Goal: Transaction & Acquisition: Purchase product/service

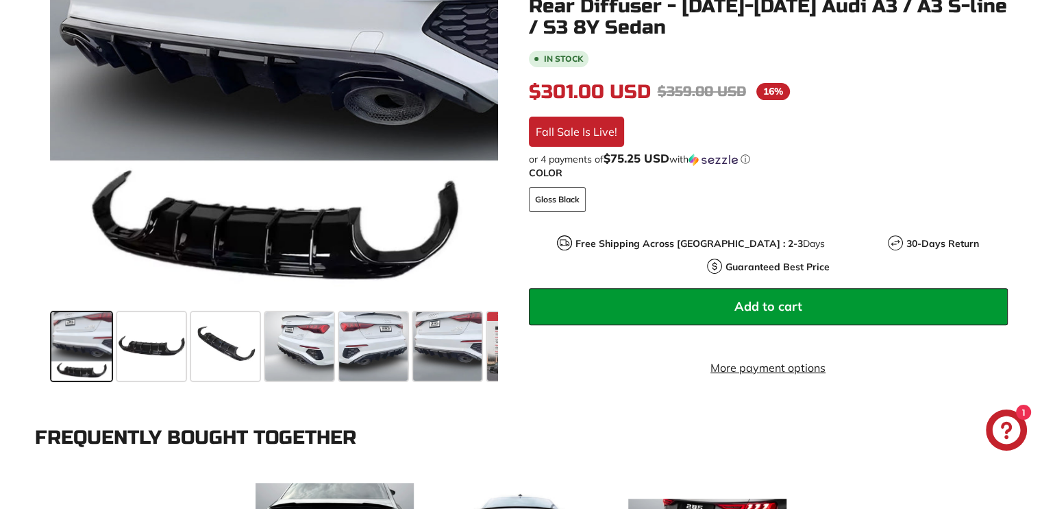
scroll to position [137, 0]
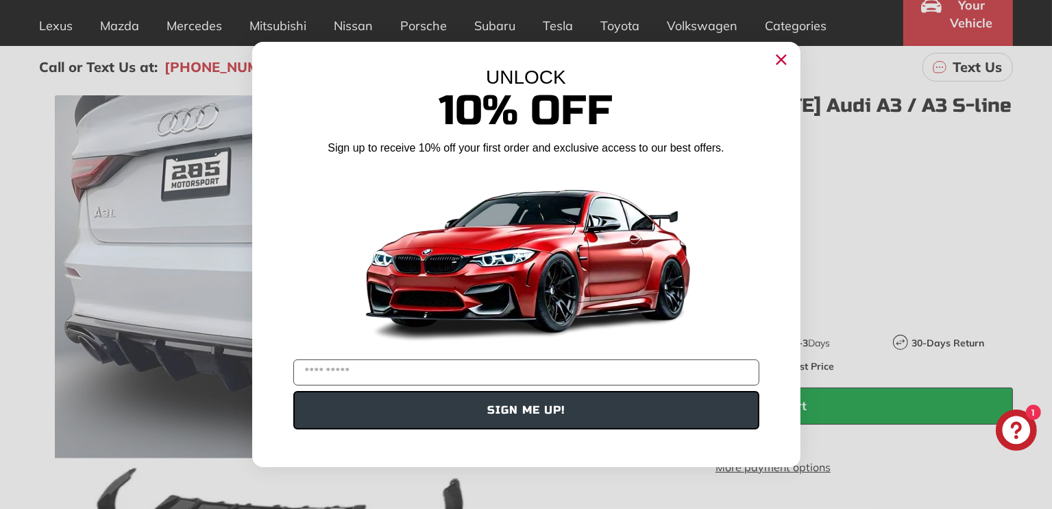
click at [789, 53] on circle "Close dialog" at bounding box center [780, 59] width 21 height 21
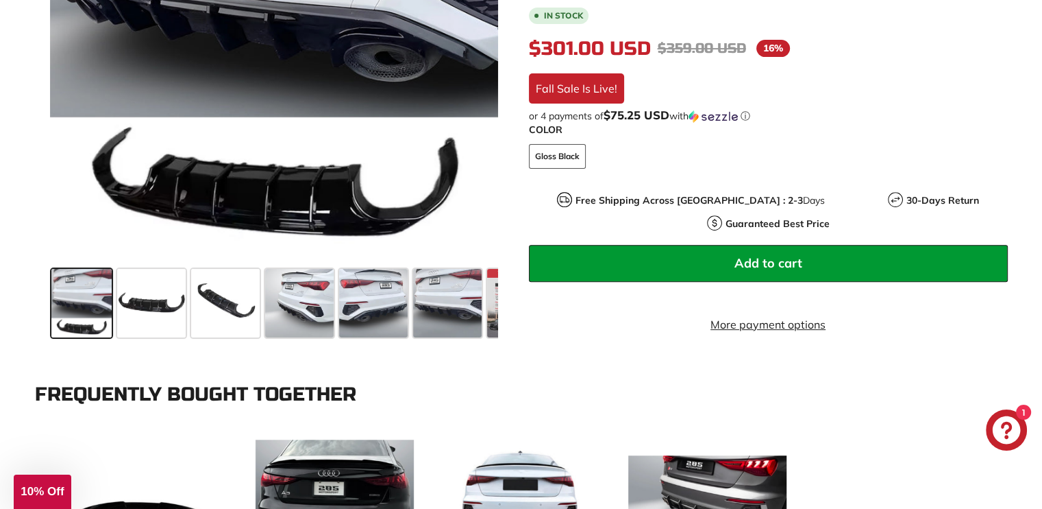
scroll to position [480, 0]
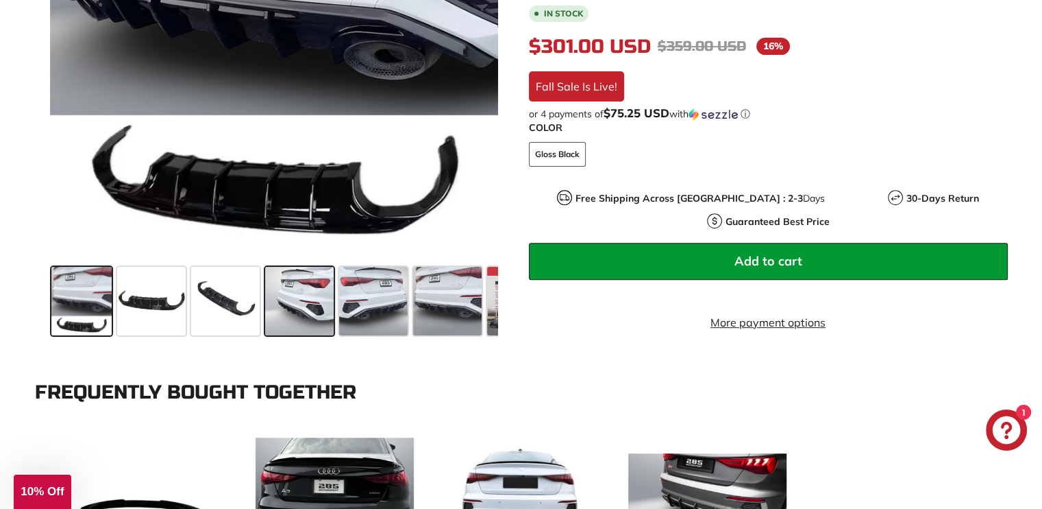
click at [312, 317] on span at bounding box center [299, 301] width 69 height 69
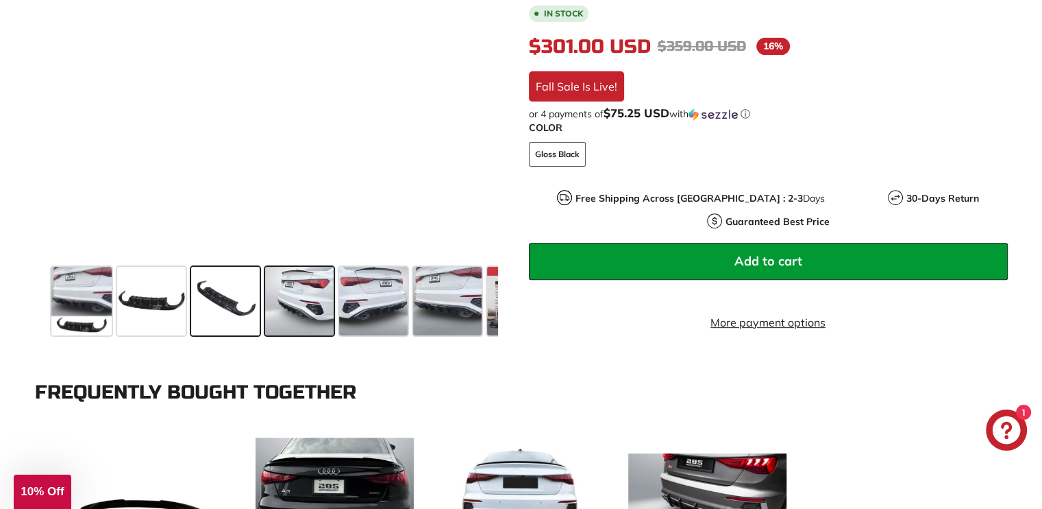
click at [204, 317] on span at bounding box center [225, 301] width 69 height 69
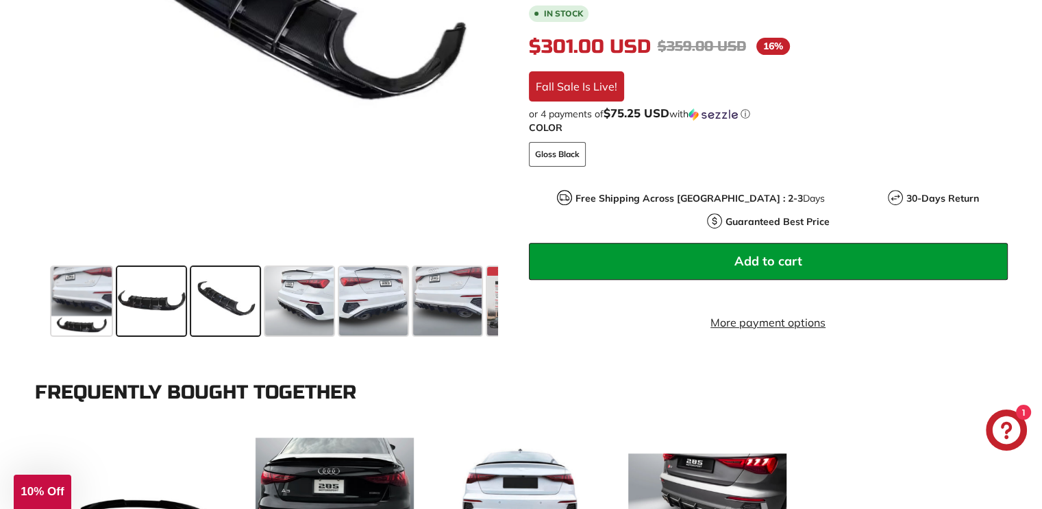
click at [160, 321] on span at bounding box center [151, 301] width 69 height 69
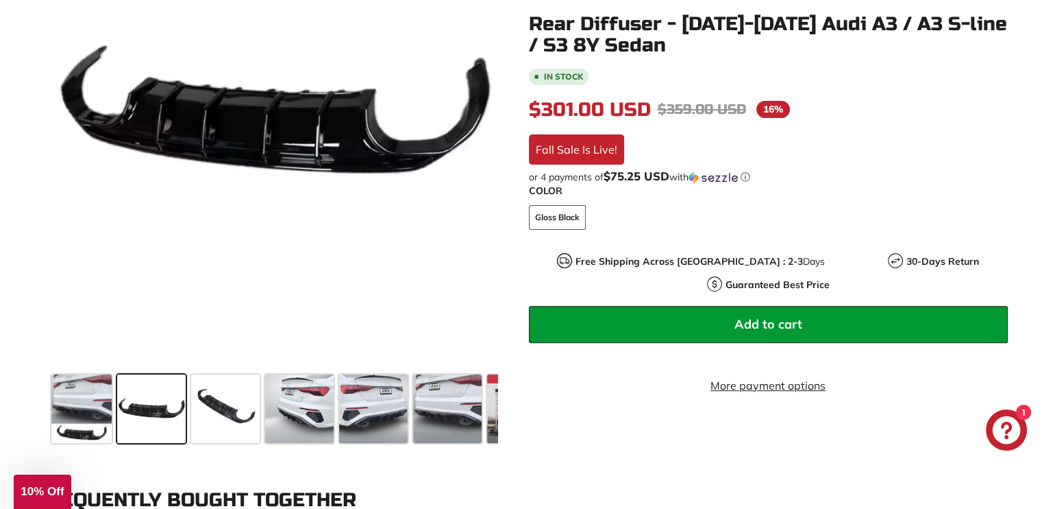
scroll to position [343, 0]
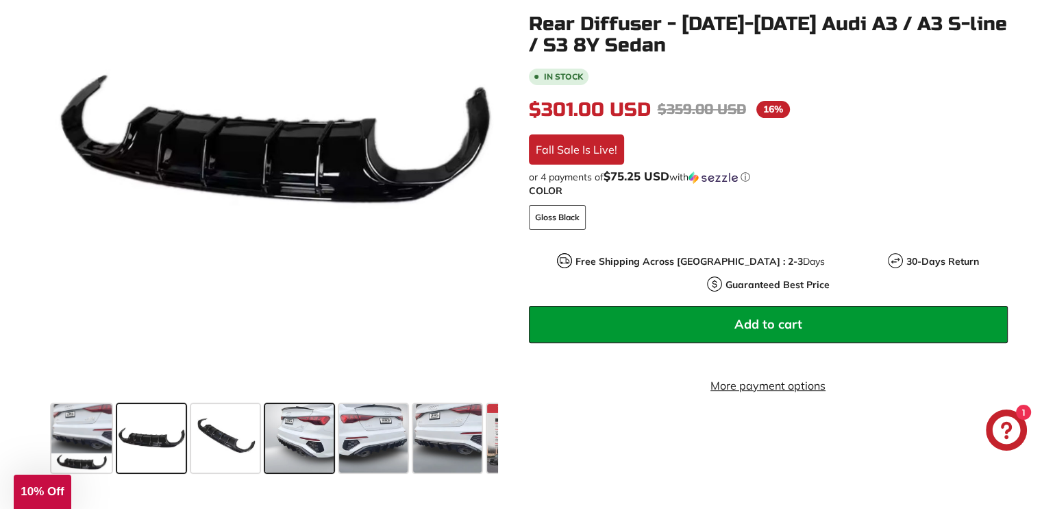
click at [298, 432] on span at bounding box center [299, 438] width 69 height 69
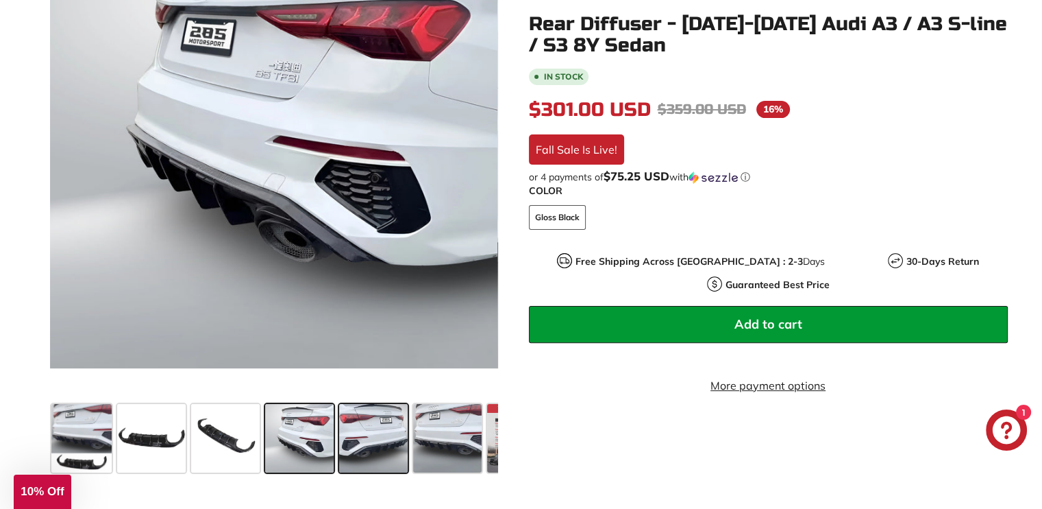
click at [386, 418] on span at bounding box center [373, 438] width 69 height 69
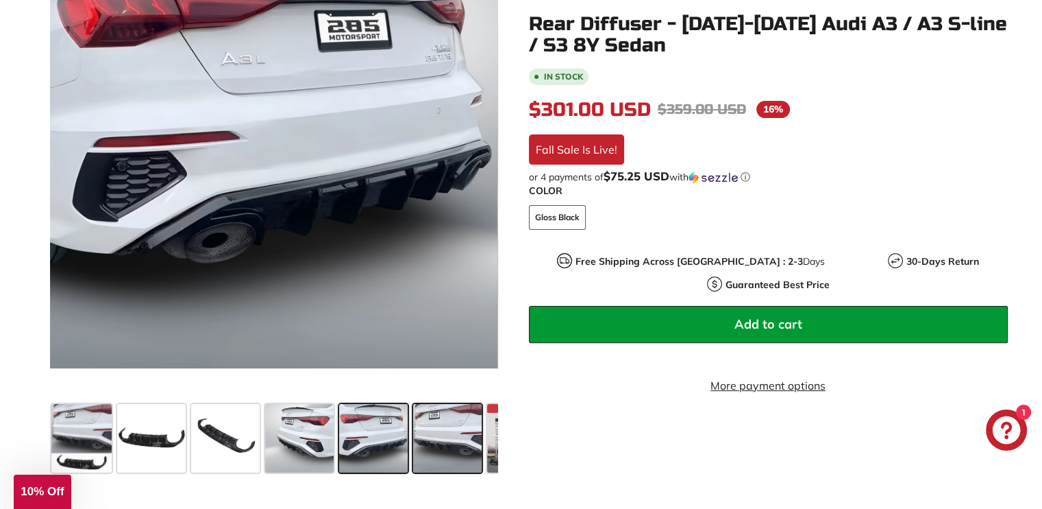
click at [446, 418] on span at bounding box center [447, 438] width 69 height 69
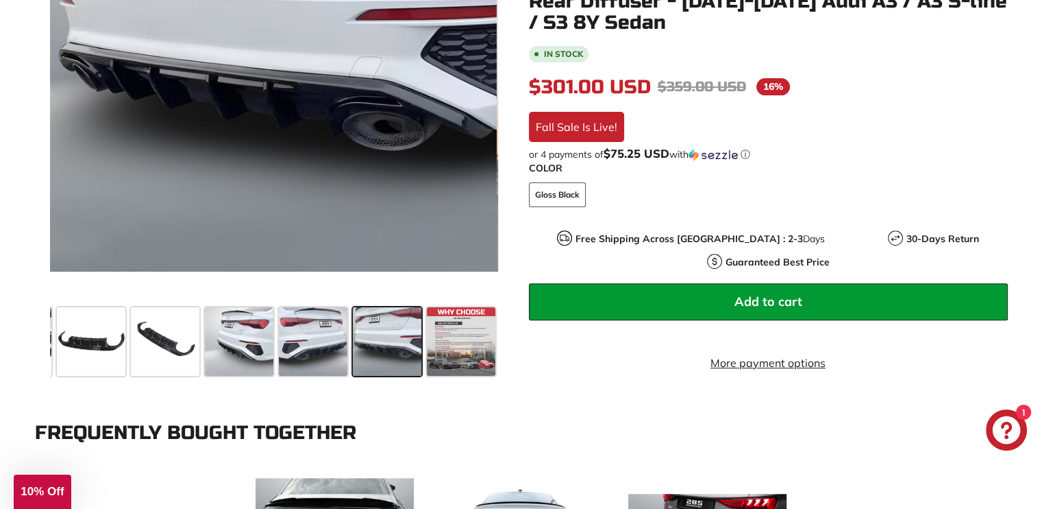
scroll to position [480, 0]
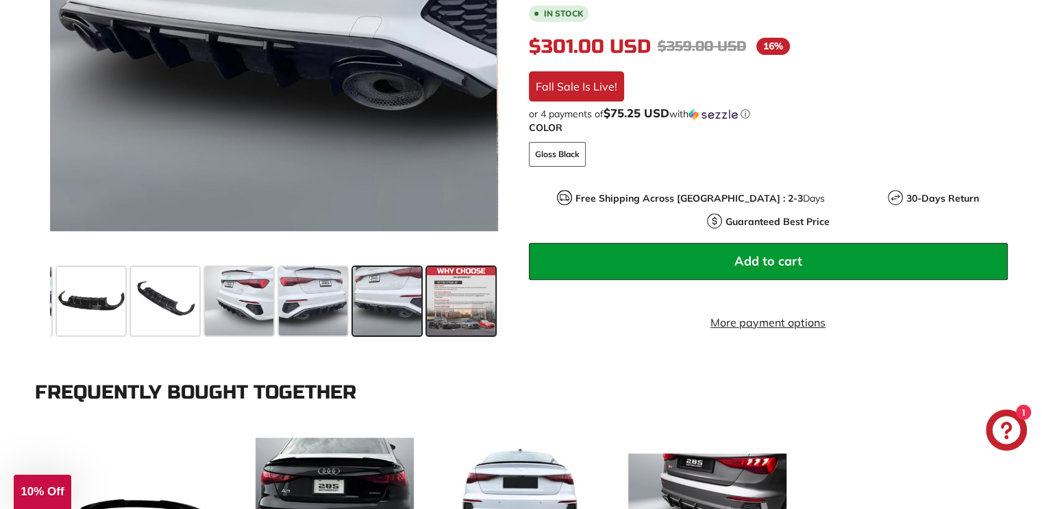
click at [452, 284] on span at bounding box center [461, 301] width 69 height 69
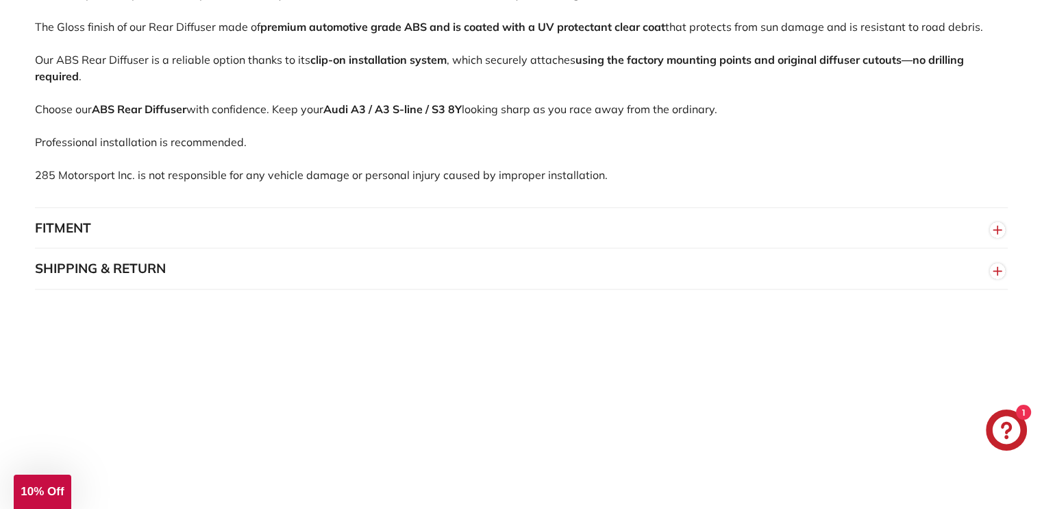
scroll to position [1439, 0]
click at [106, 228] on button "FITMENT" at bounding box center [521, 226] width 973 height 41
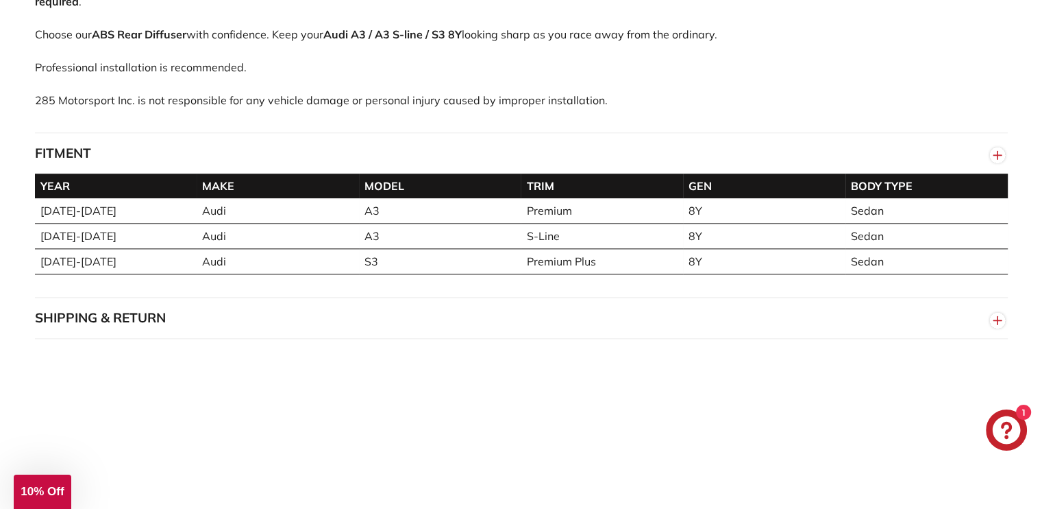
scroll to position [1508, 0]
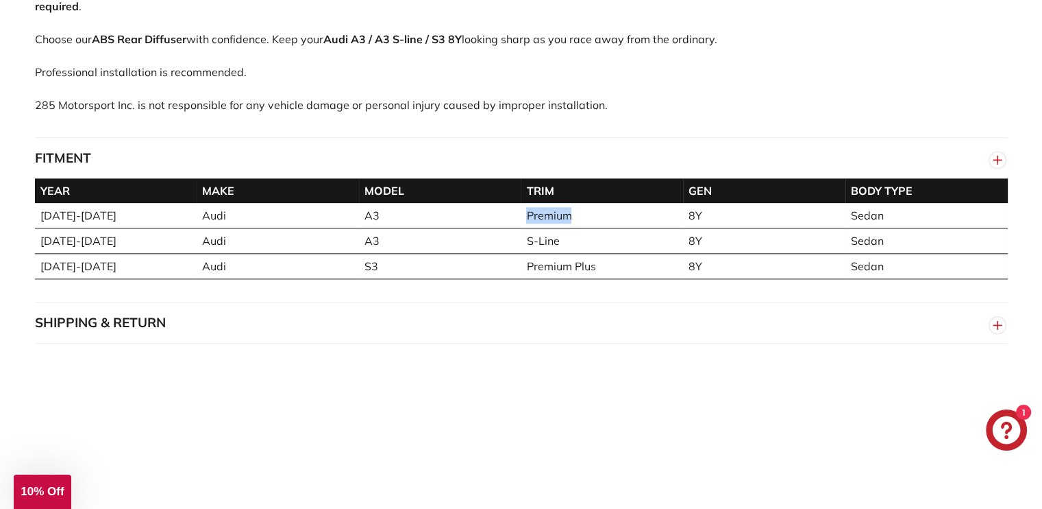
drag, startPoint x: 528, startPoint y: 215, endPoint x: 593, endPoint y: 212, distance: 65.2
click at [593, 211] on td "Premium" at bounding box center [602, 215] width 162 height 25
click at [569, 228] on td "S-Line" at bounding box center [602, 240] width 162 height 25
drag, startPoint x: 523, startPoint y: 239, endPoint x: 571, endPoint y: 236, distance: 48.1
click at [571, 236] on td "S-Line" at bounding box center [602, 240] width 162 height 25
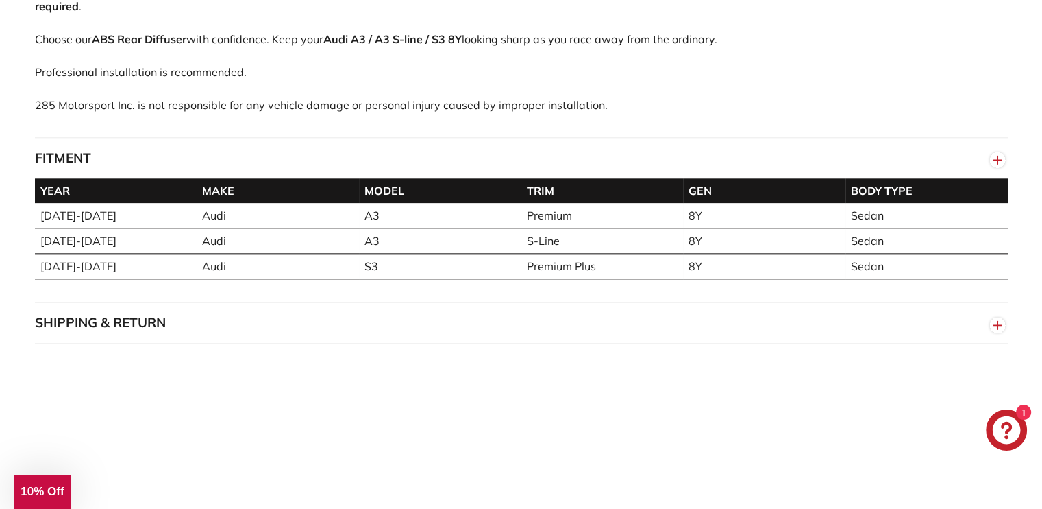
click at [565, 254] on td "Premium Plus" at bounding box center [602, 266] width 162 height 25
drag, startPoint x: 535, startPoint y: 268, endPoint x: 464, endPoint y: 265, distance: 70.6
click at [463, 267] on tr "2021-2025 Audi S3 Premium Plus 8Y Sedan" at bounding box center [521, 266] width 973 height 25
click at [552, 267] on td "Premium Plus" at bounding box center [602, 266] width 162 height 25
click at [574, 256] on td "Premium Plus" at bounding box center [602, 266] width 162 height 25
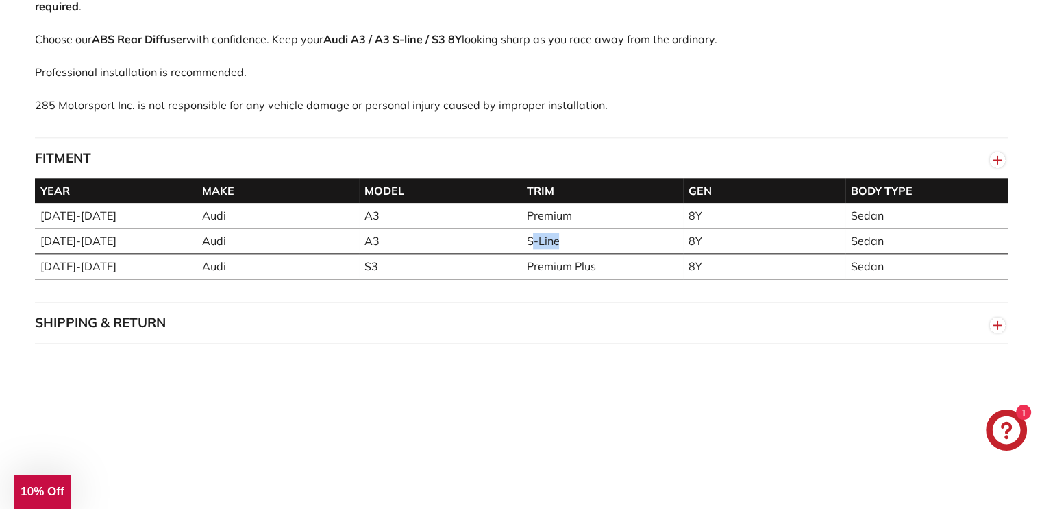
drag, startPoint x: 538, startPoint y: 238, endPoint x: 648, endPoint y: 245, distance: 110.6
click at [648, 245] on td "S-Line" at bounding box center [602, 240] width 162 height 25
click at [630, 262] on td "Premium Plus" at bounding box center [602, 266] width 162 height 25
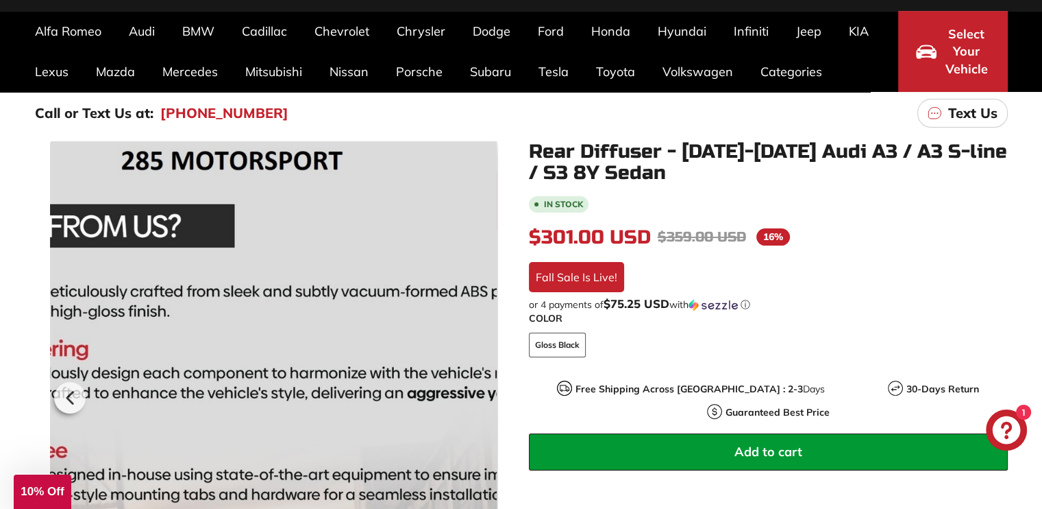
scroll to position [69, 0]
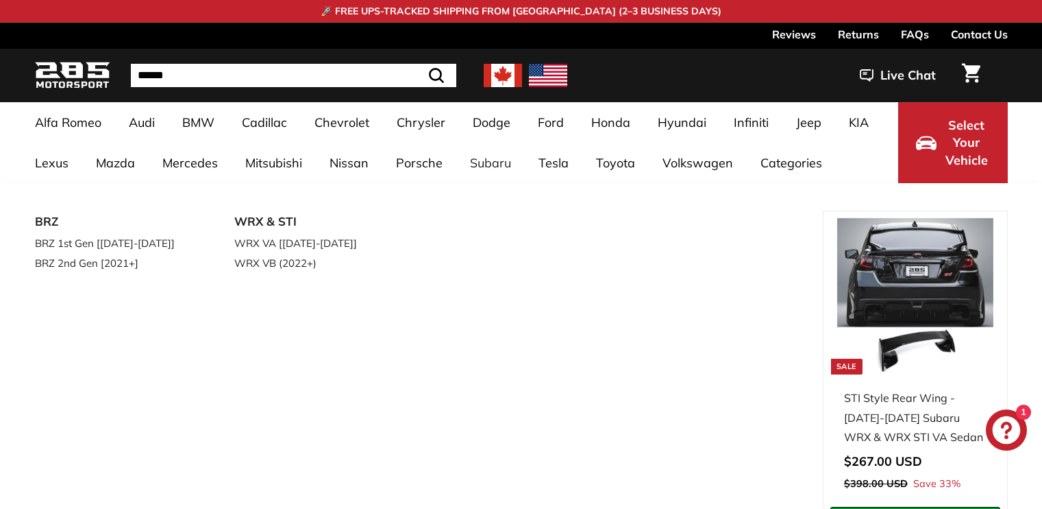
select select "**********"
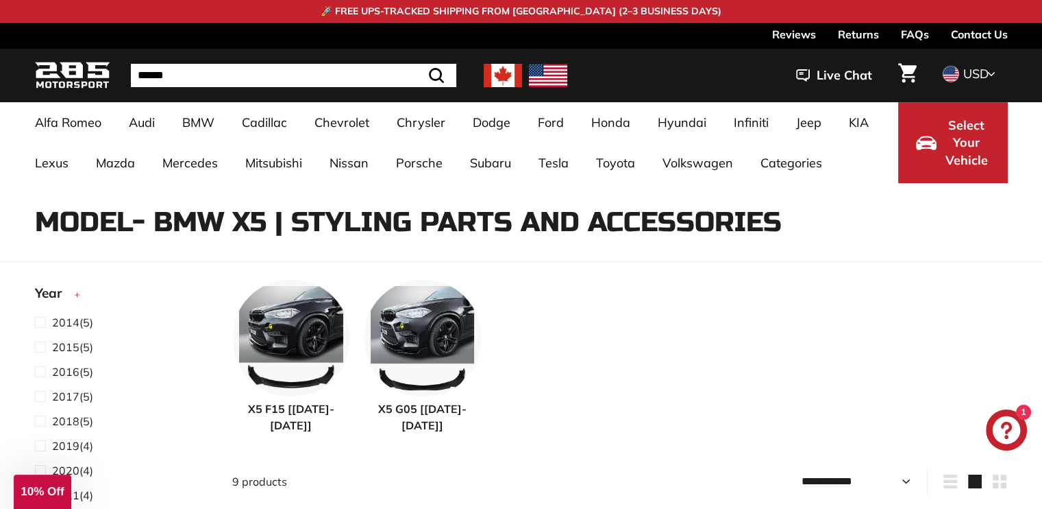
click at [935, 134] on button "Select Your Vehicle" at bounding box center [953, 142] width 110 height 81
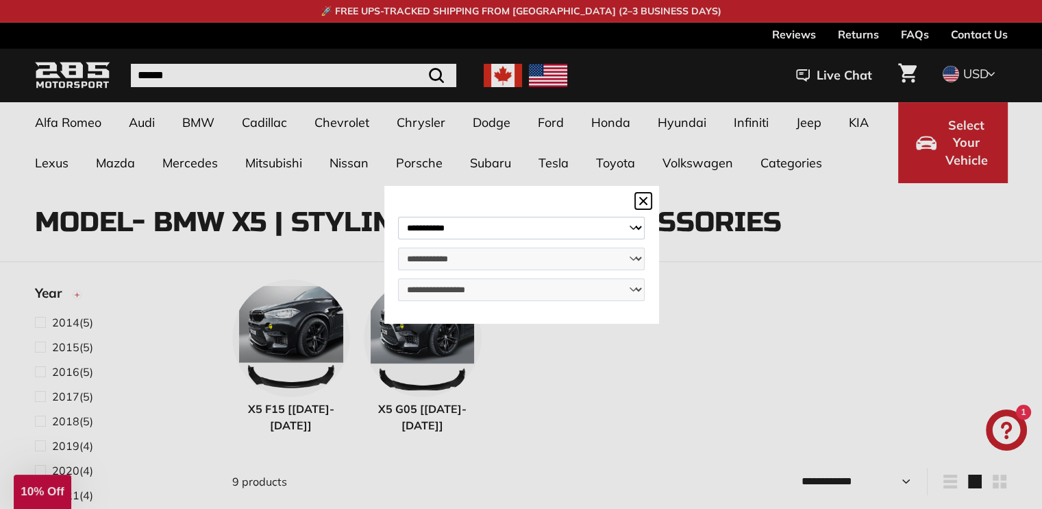
click at [453, 232] on select "**********" at bounding box center [521, 228] width 247 height 23
select select "****"
click at [398, 217] on select "**********" at bounding box center [521, 228] width 247 height 23
click at [448, 265] on select "**********" at bounding box center [521, 258] width 247 height 23
select select "**********"
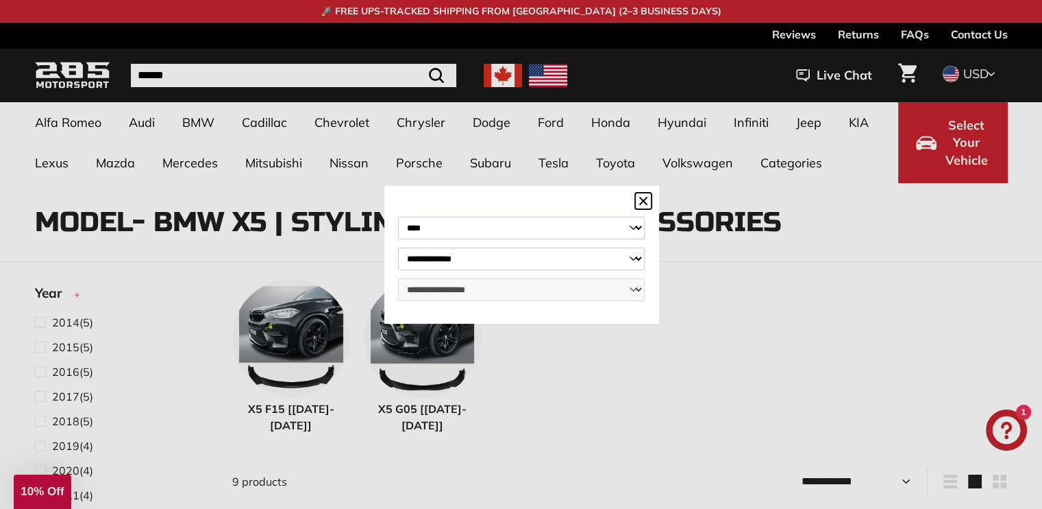
click at [398, 247] on select "**********" at bounding box center [521, 258] width 247 height 23
click at [457, 290] on select "**********" at bounding box center [521, 289] width 247 height 23
select select "**********"
click at [398, 279] on select "**********" at bounding box center [521, 289] width 247 height 23
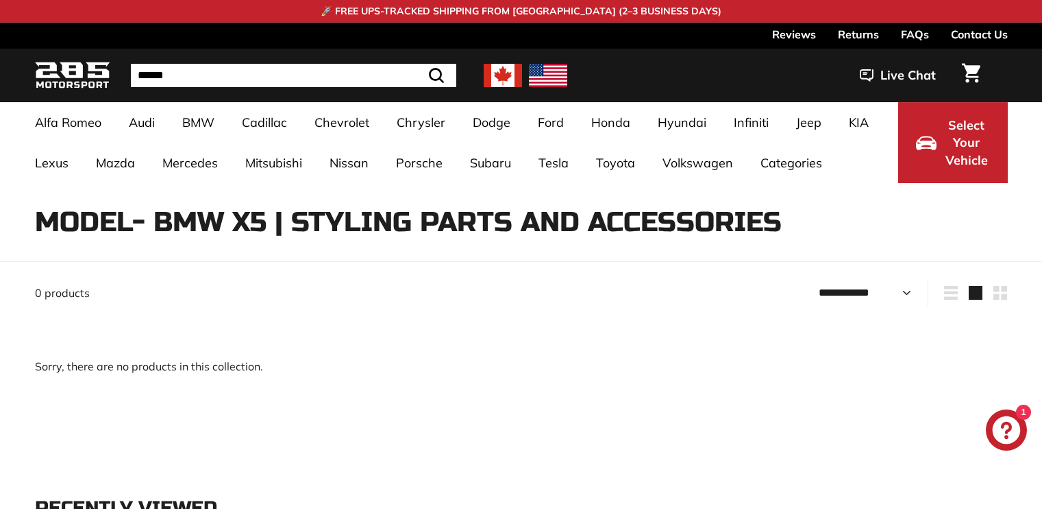
select select "**********"
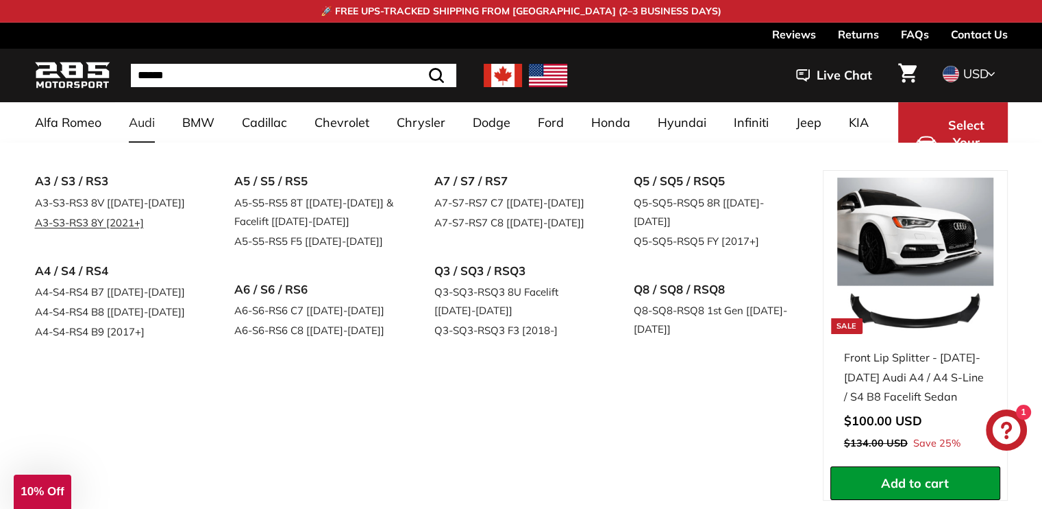
click at [97, 223] on link "A3-S3-RS3 8Y [2021+]" at bounding box center [116, 222] width 162 height 20
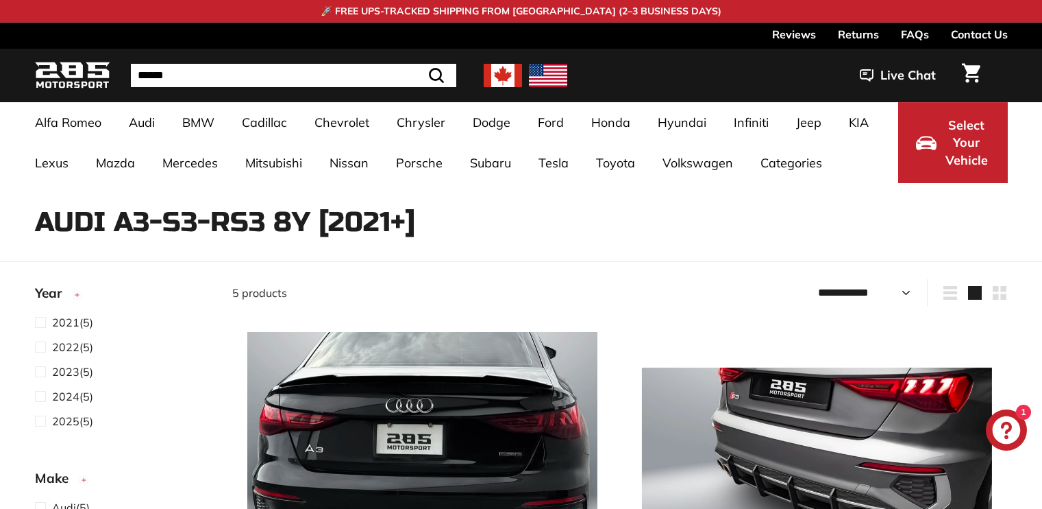
select select "**********"
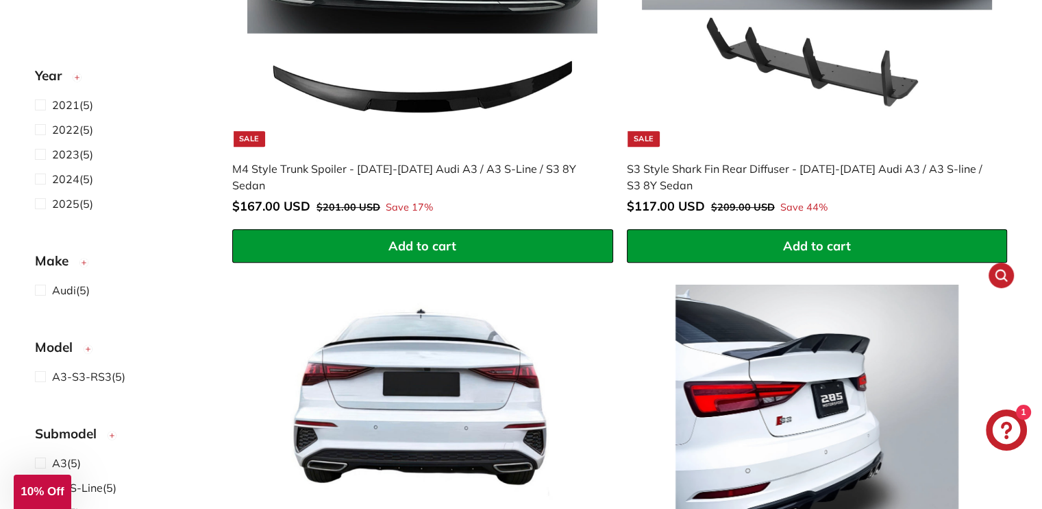
scroll to position [685, 0]
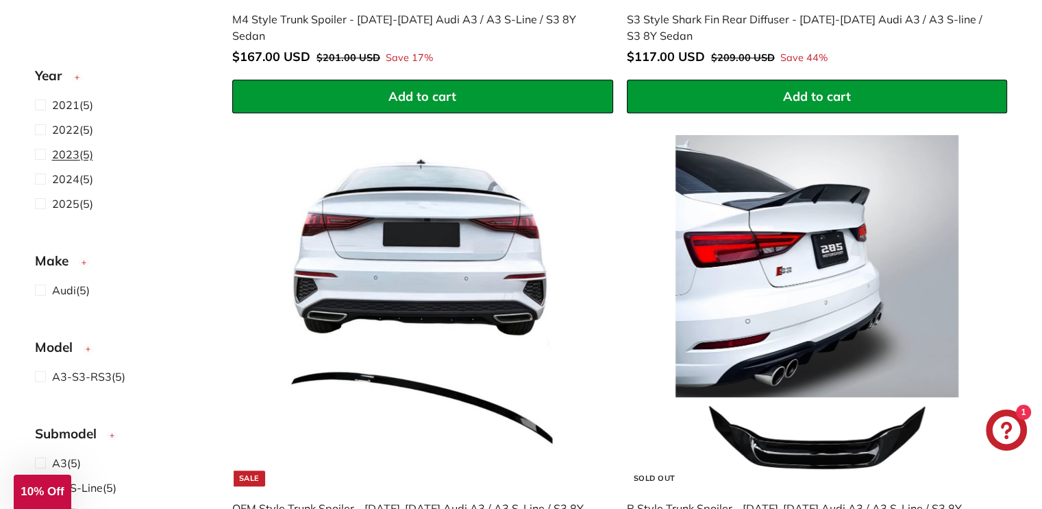
click at [66, 151] on span "2023" at bounding box center [65, 154] width 27 height 14
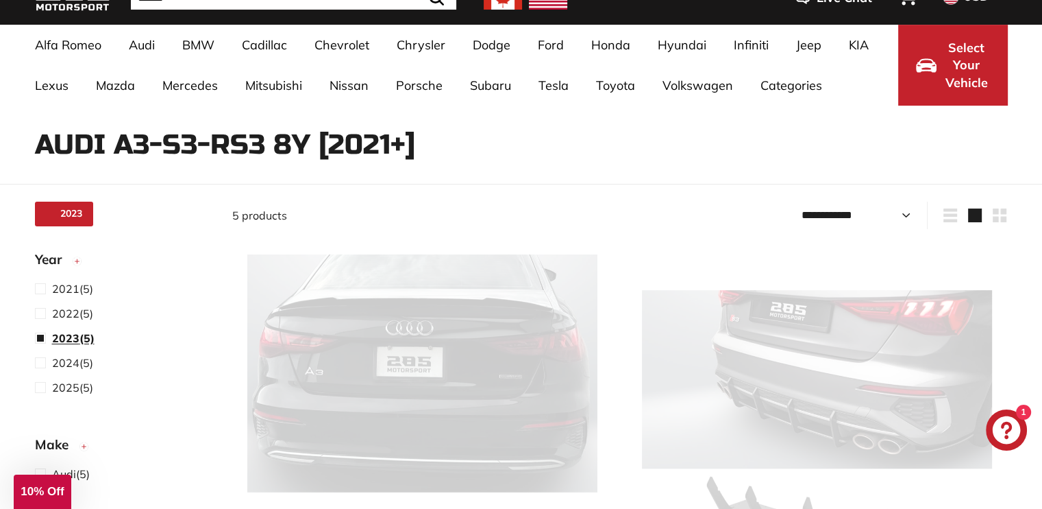
select select "**********"
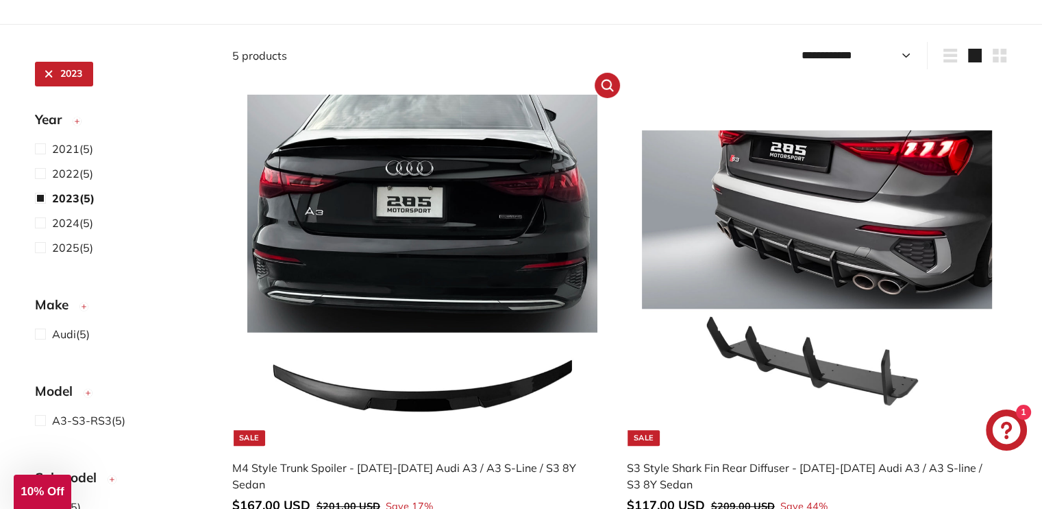
scroll to position [215, 0]
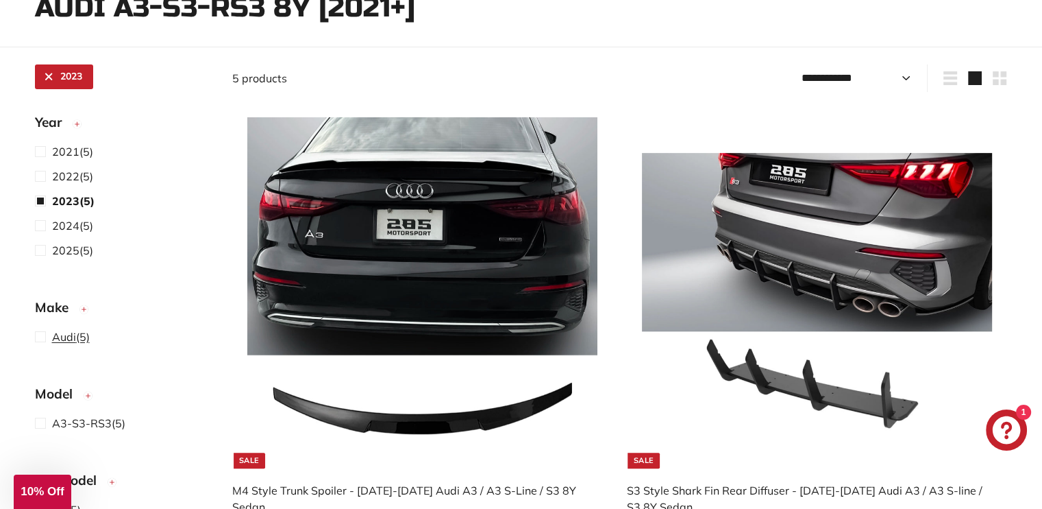
click at [79, 334] on span "Audi (5)" at bounding box center [71, 336] width 38 height 16
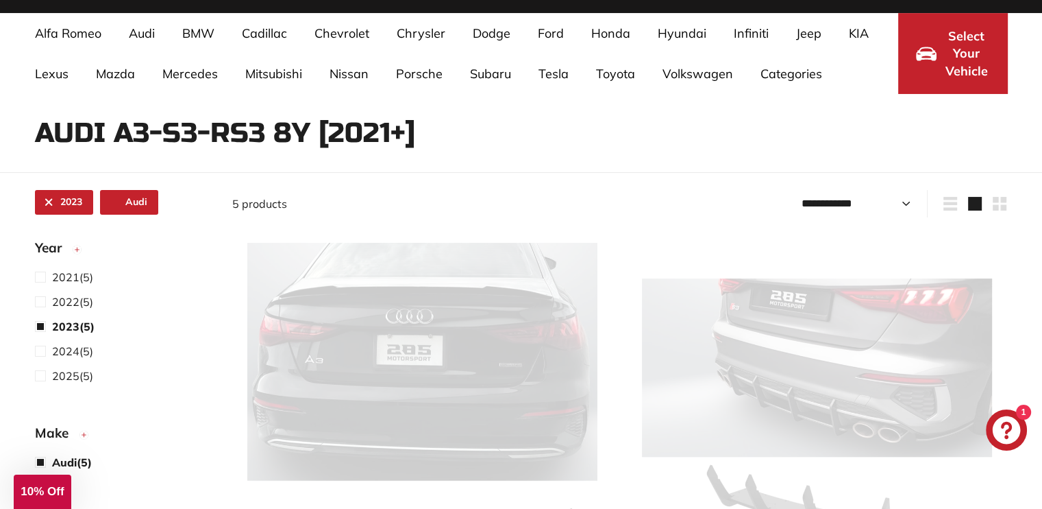
select select "**********"
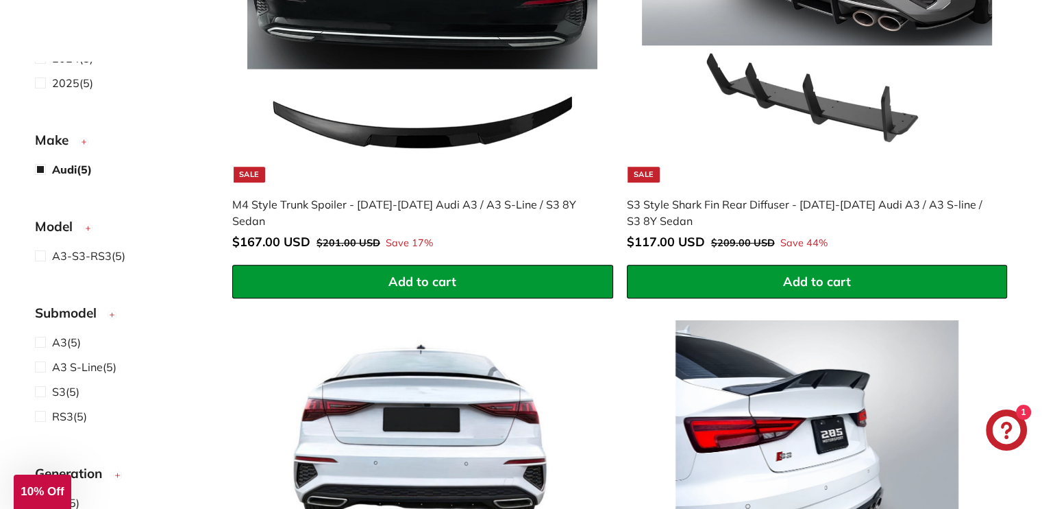
scroll to position [206, 0]
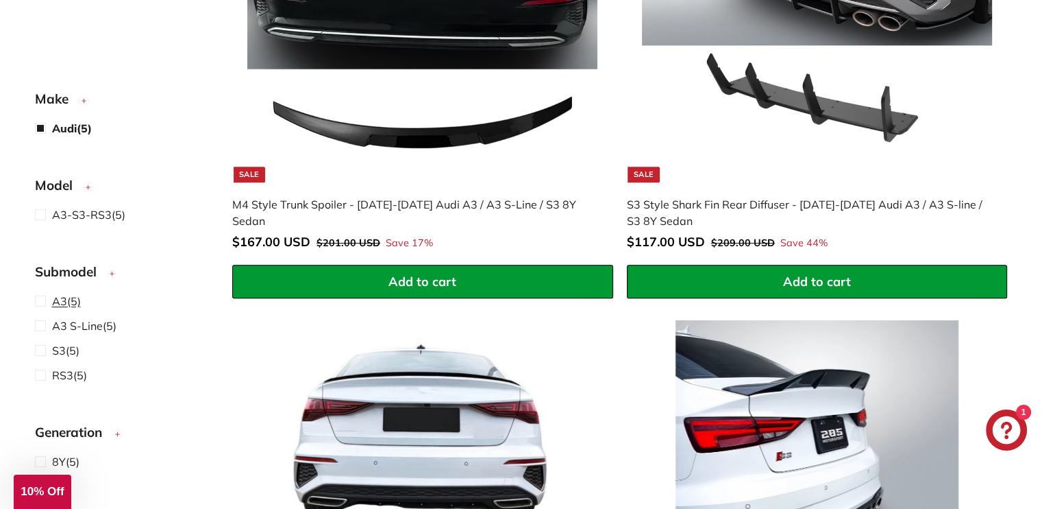
click at [72, 305] on span "A3 (5)" at bounding box center [66, 301] width 29 height 16
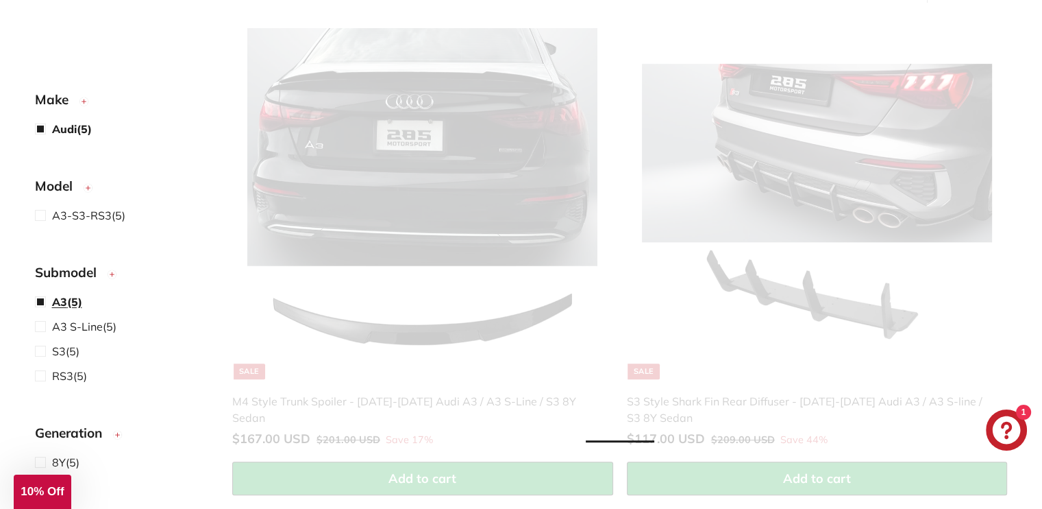
select select "**********"
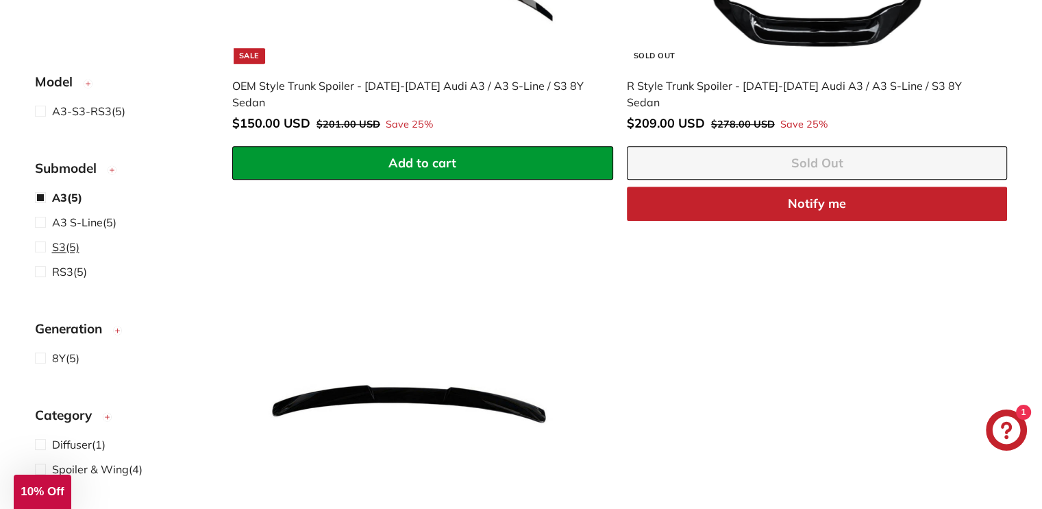
scroll to position [458, 0]
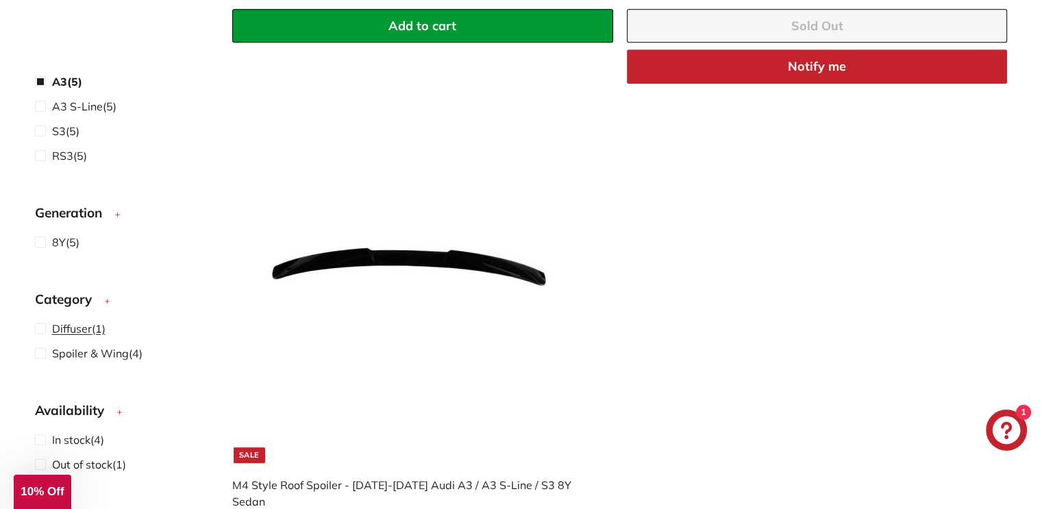
click at [94, 323] on span "Diffuser (1)" at bounding box center [78, 328] width 53 height 16
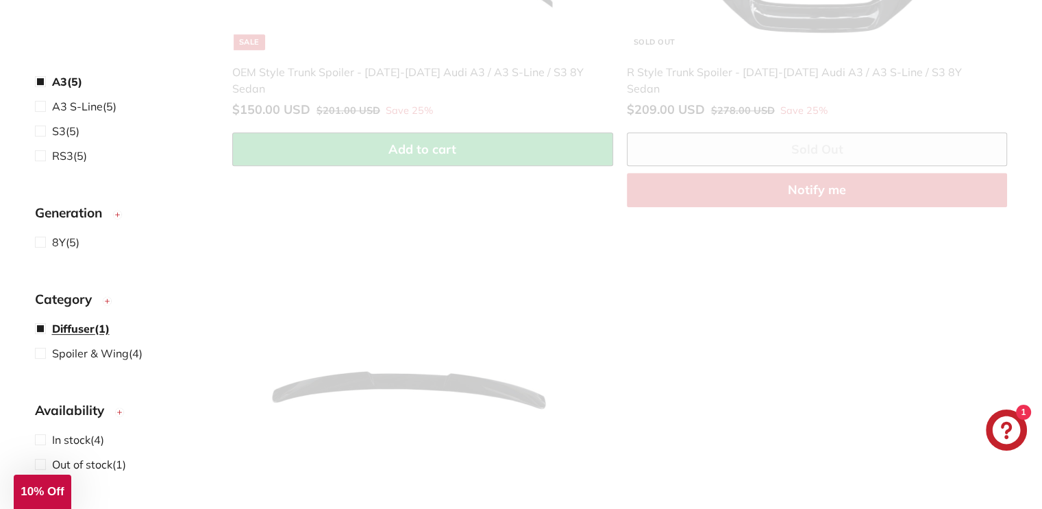
scroll to position [70, 0]
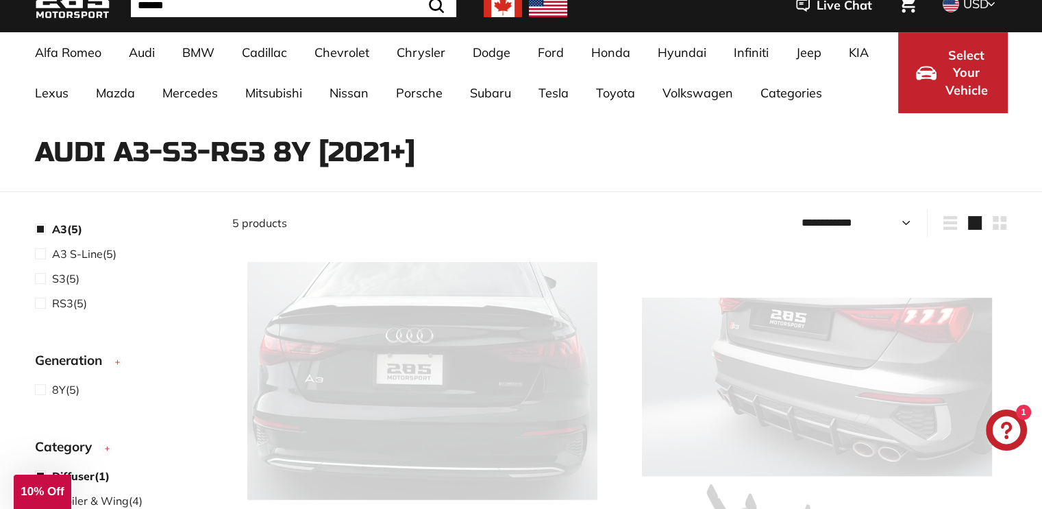
select select "**********"
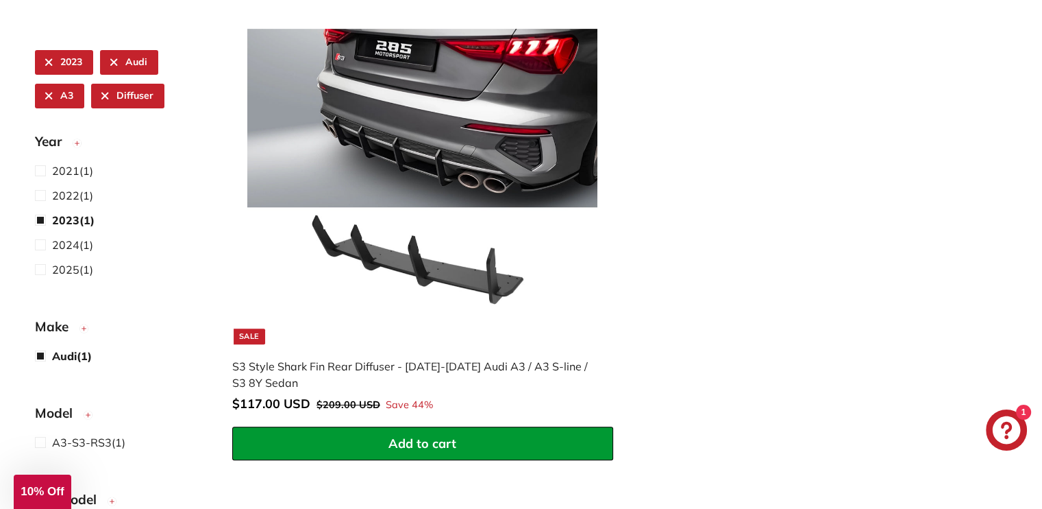
scroll to position [344, 0]
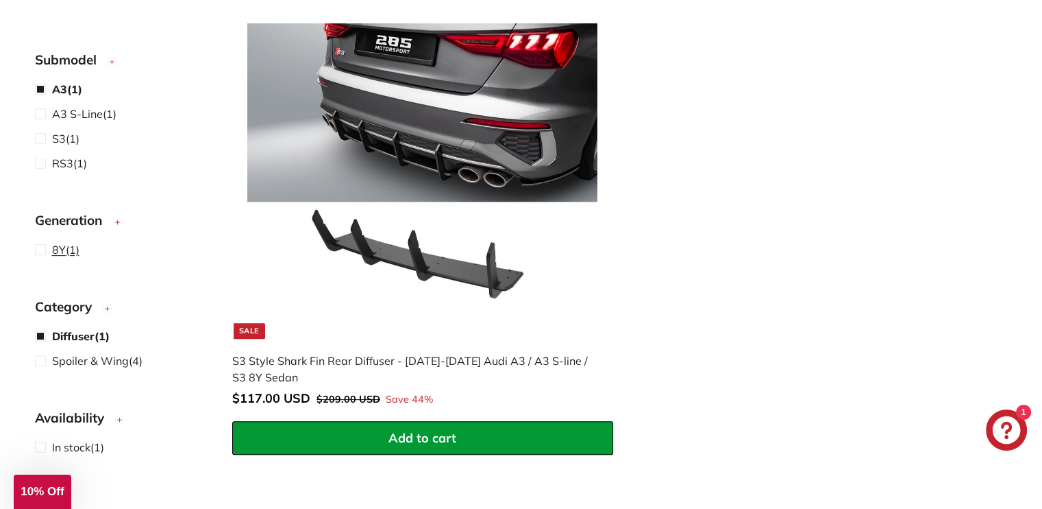
click at [68, 245] on span "8Y (1)" at bounding box center [65, 249] width 27 height 16
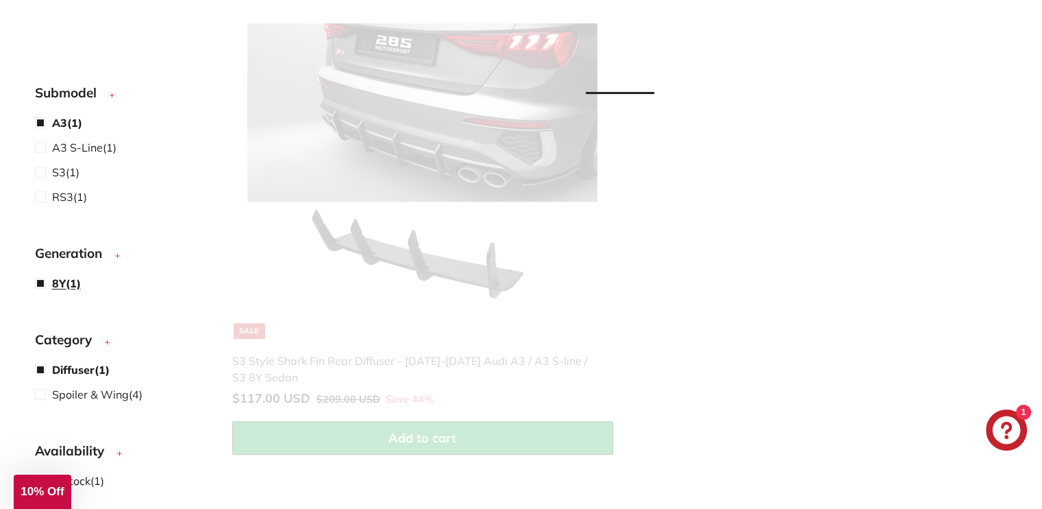
scroll to position [467, 0]
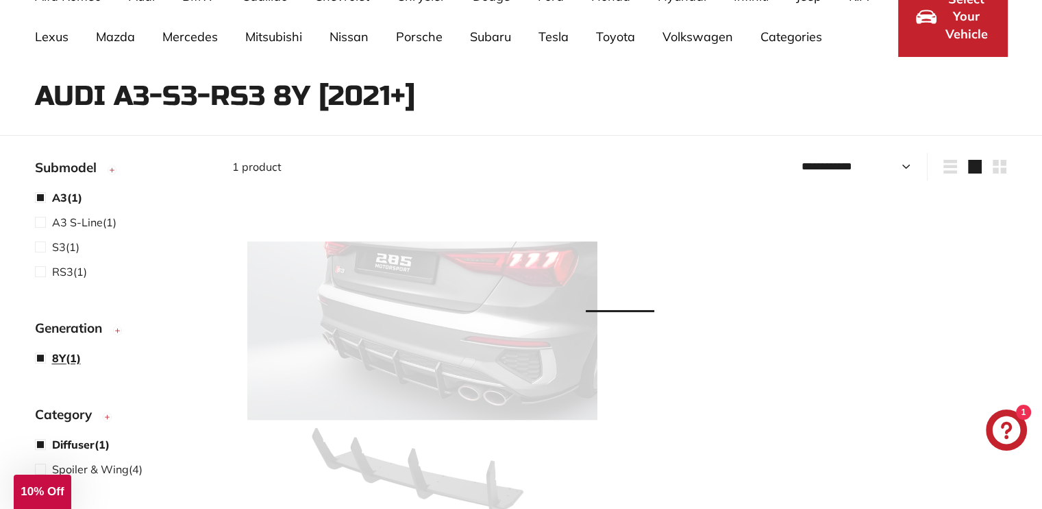
select select "**********"
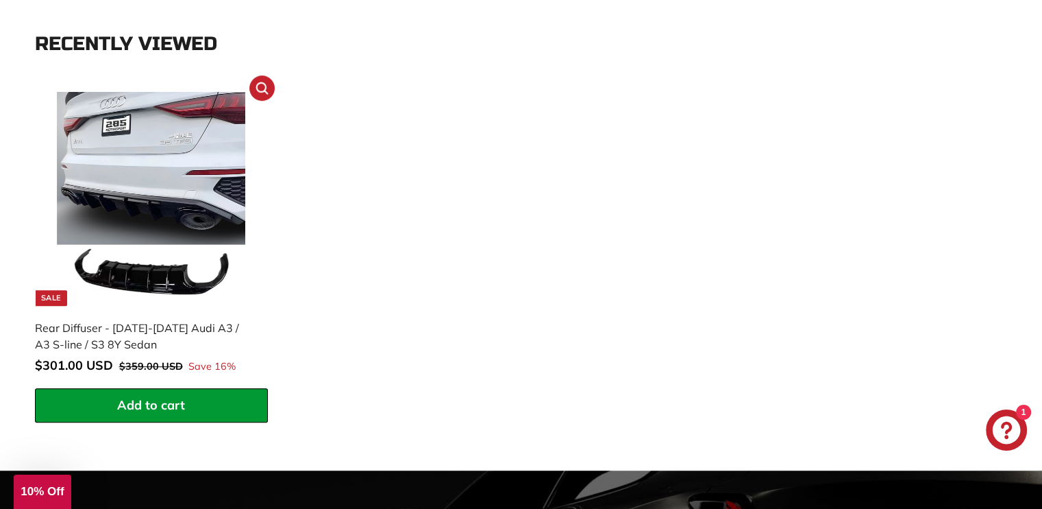
scroll to position [901, 0]
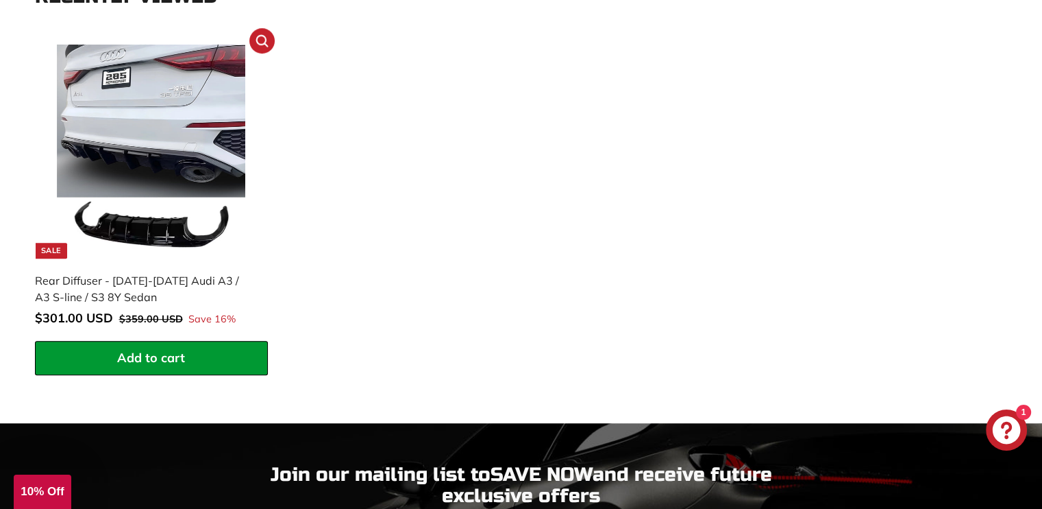
click at [139, 180] on img at bounding box center [151, 152] width 215 height 215
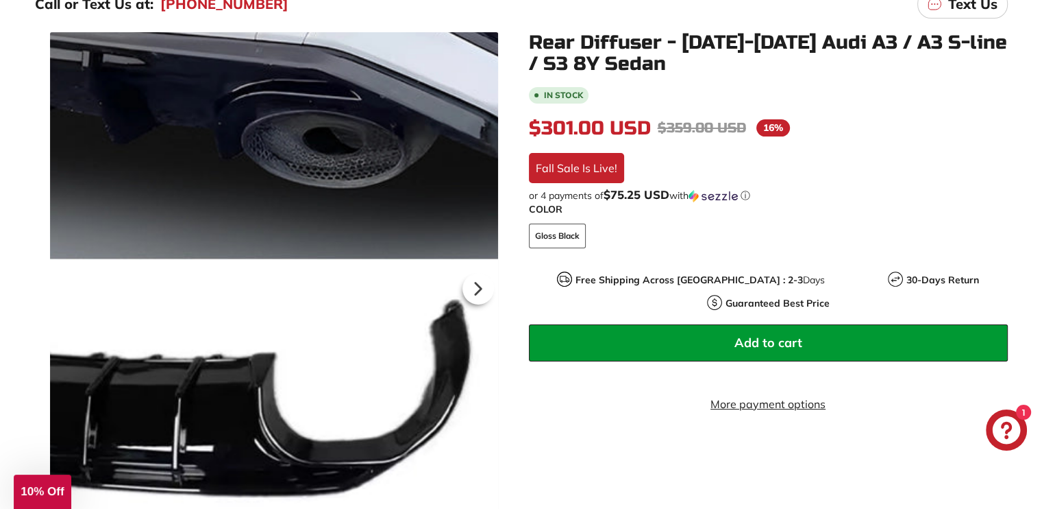
scroll to position [137, 0]
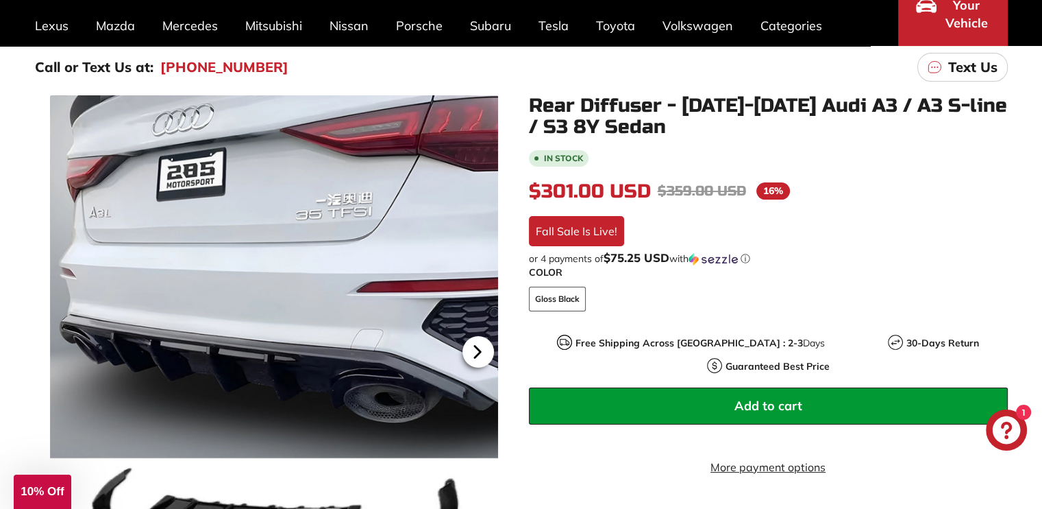
click at [477, 354] on icon at bounding box center [477, 352] width 5 height 12
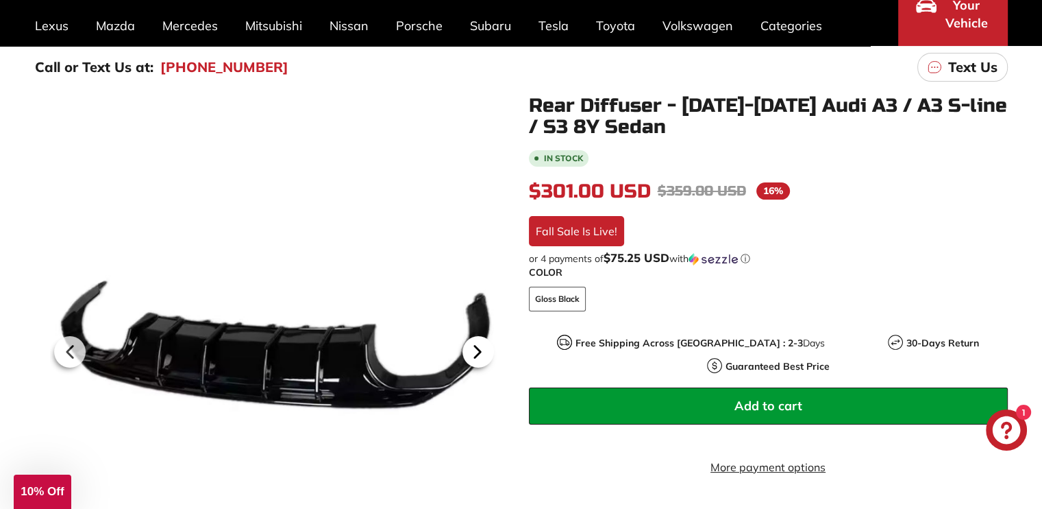
click at [478, 354] on icon at bounding box center [477, 352] width 5 height 12
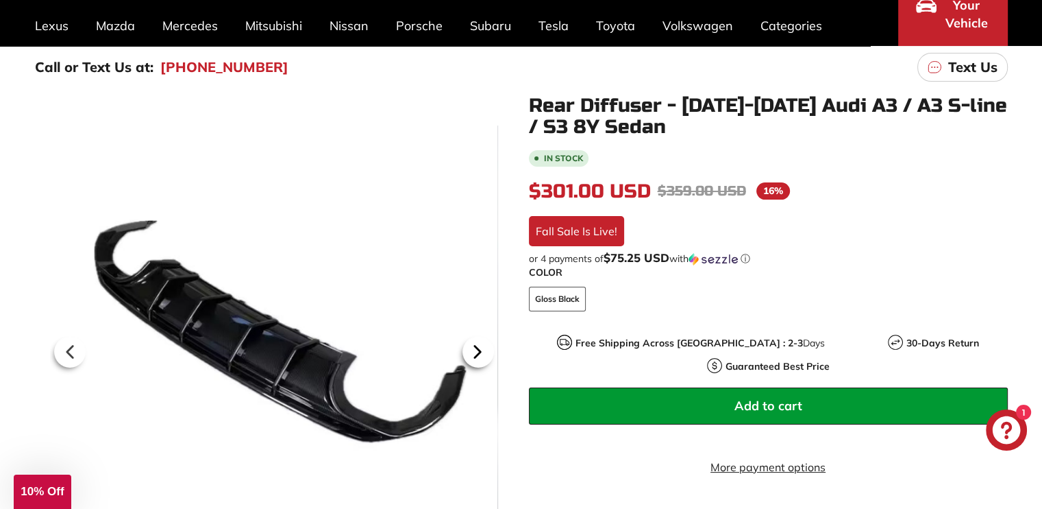
click at [479, 352] on icon at bounding box center [477, 352] width 5 height 12
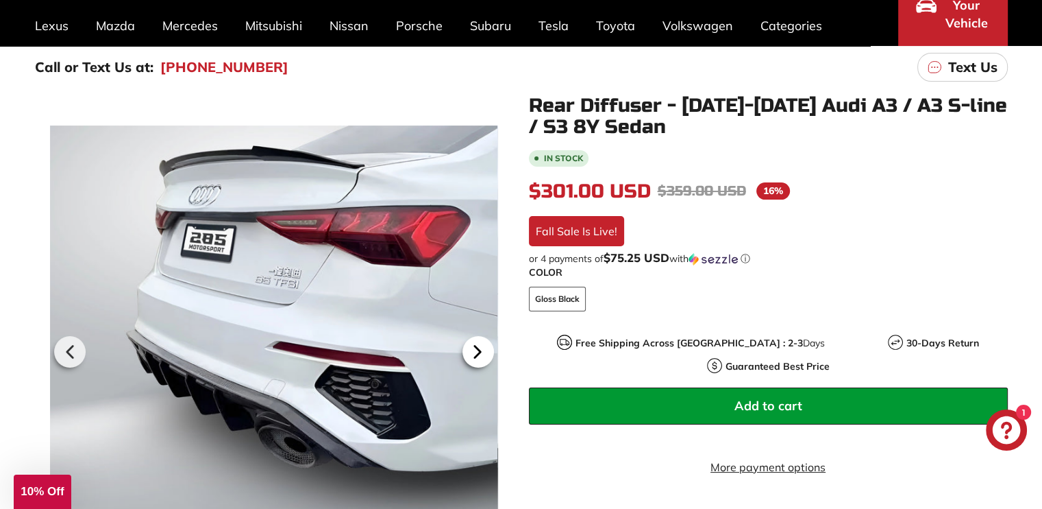
click at [479, 352] on icon at bounding box center [477, 352] width 5 height 12
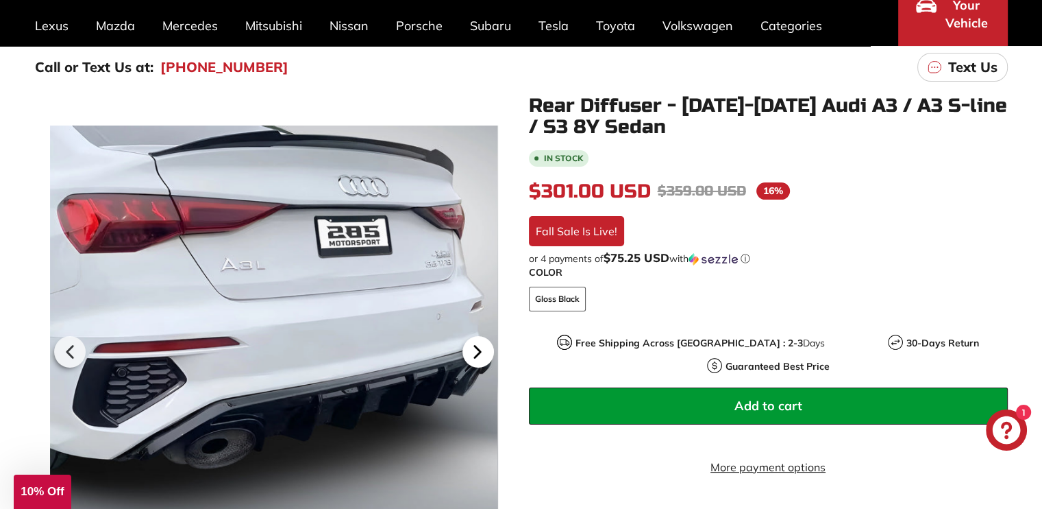
click at [480, 352] on icon at bounding box center [477, 352] width 5 height 12
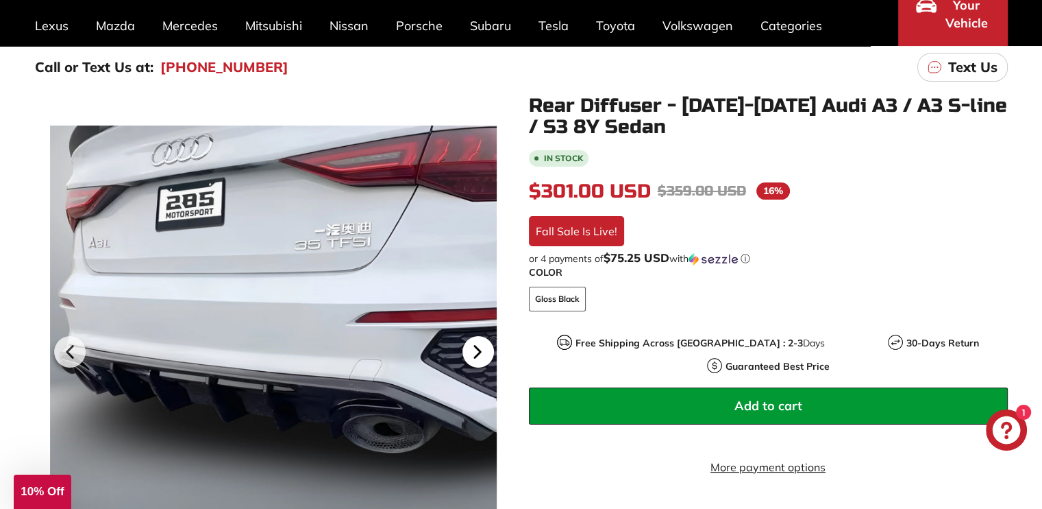
scroll to position [0, 60]
click at [481, 352] on icon at bounding box center [478, 352] width 32 height 32
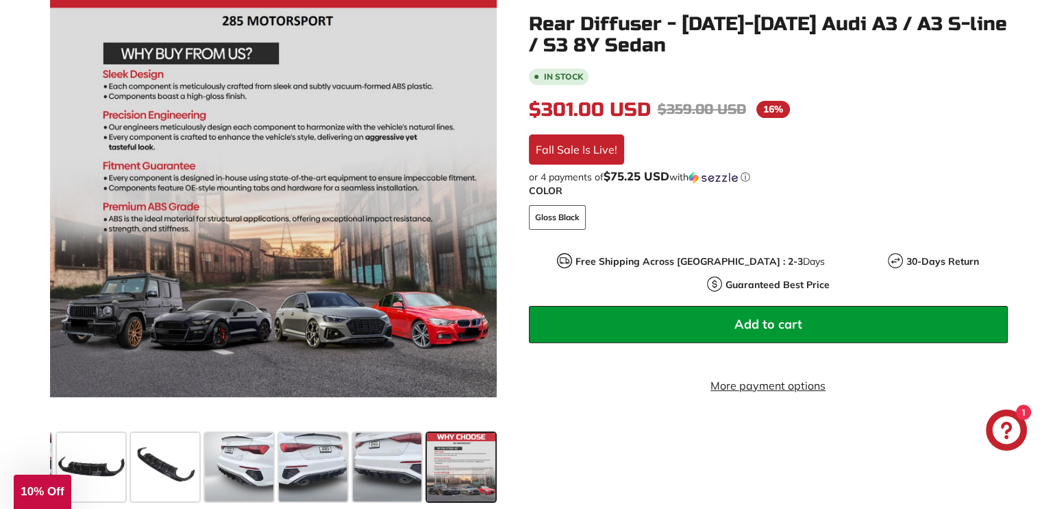
scroll to position [274, 0]
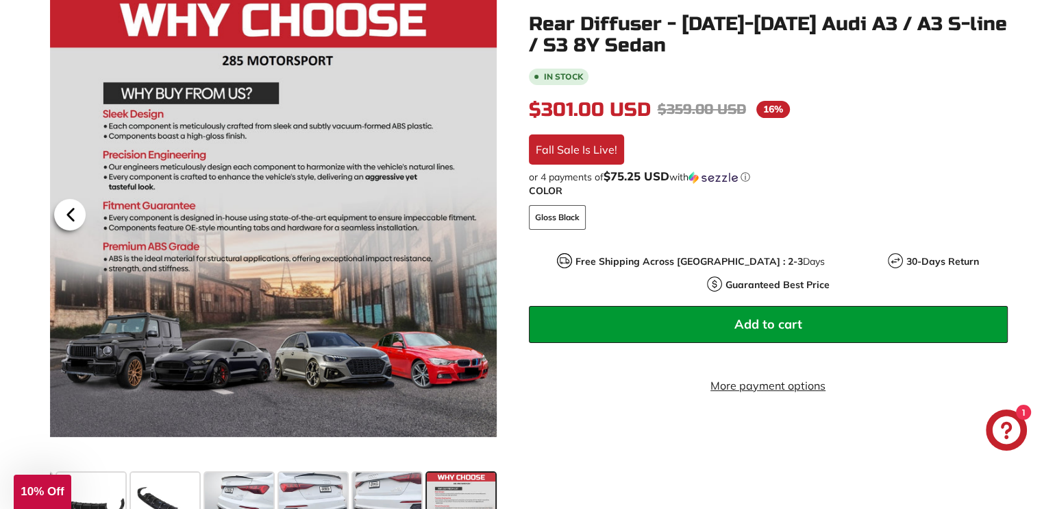
click at [77, 210] on icon at bounding box center [71, 215] width 32 height 32
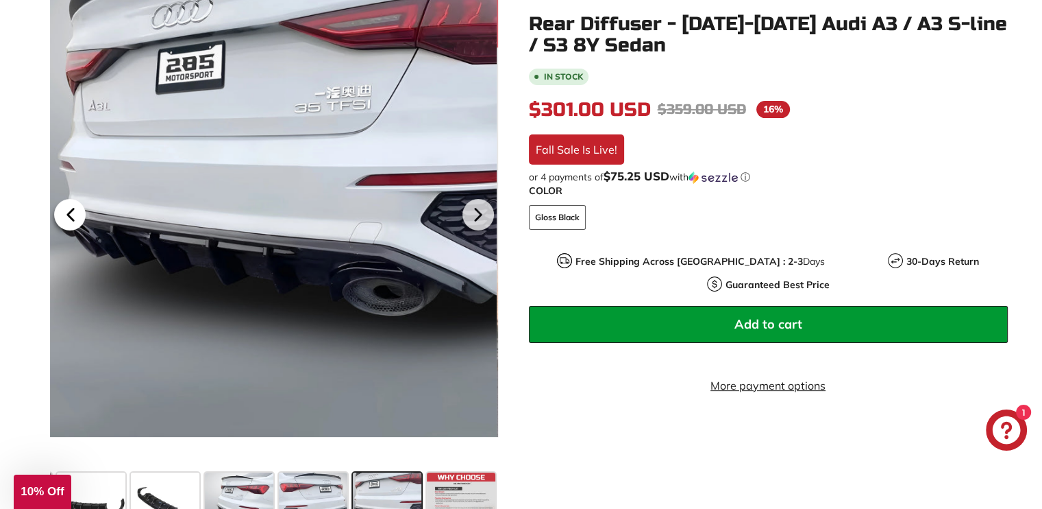
click at [77, 211] on icon at bounding box center [71, 215] width 32 height 32
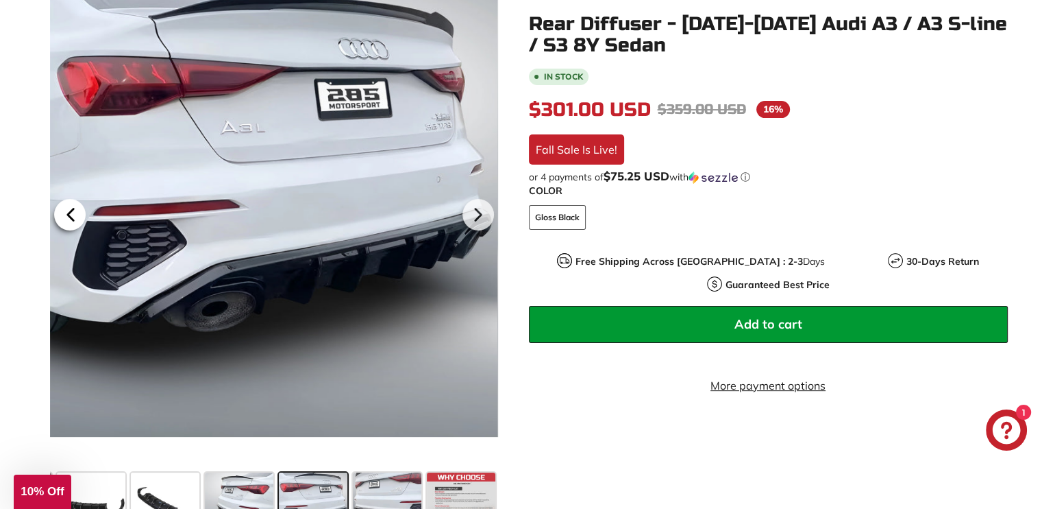
click at [77, 211] on icon at bounding box center [71, 215] width 32 height 32
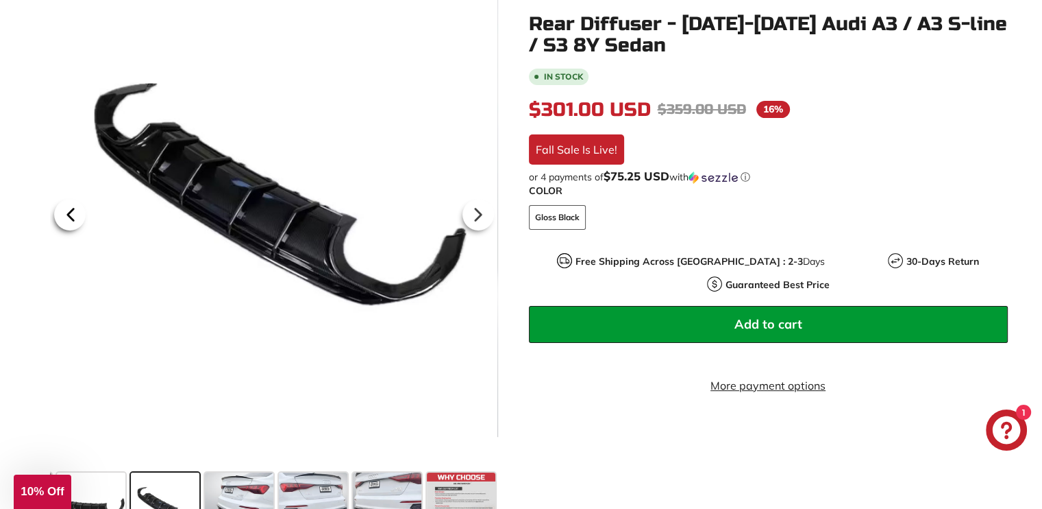
click at [77, 212] on icon at bounding box center [71, 215] width 32 height 32
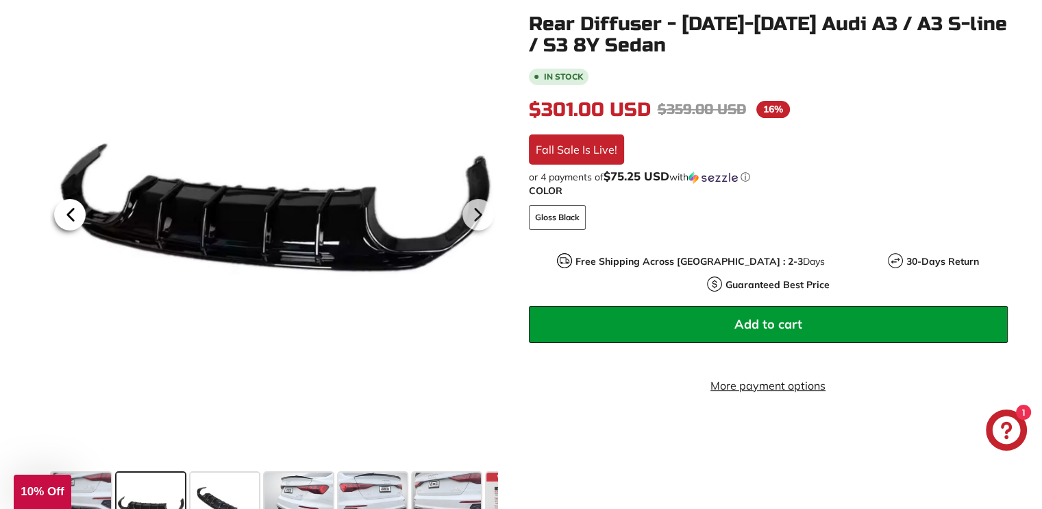
scroll to position [0, 0]
click at [77, 212] on icon at bounding box center [71, 215] width 32 height 32
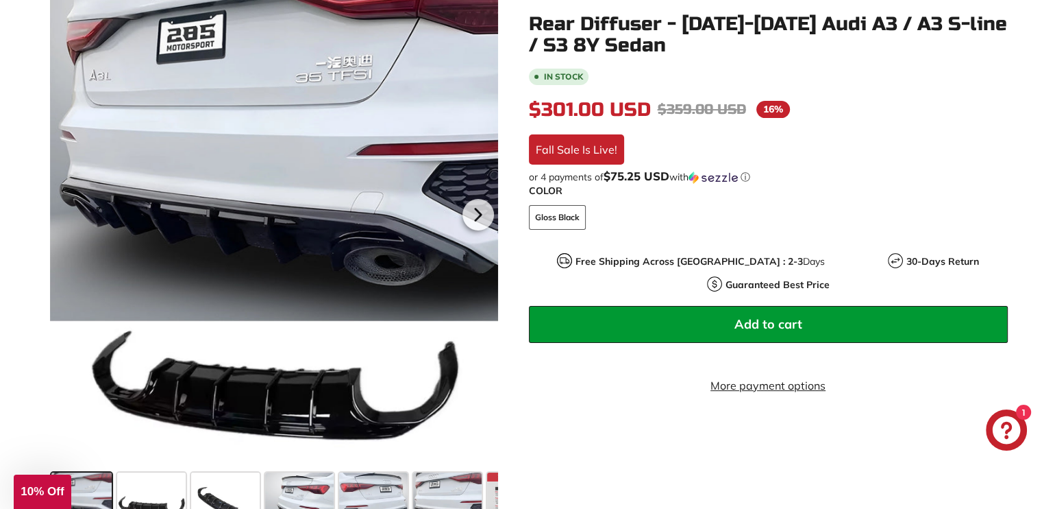
click at [77, 212] on div at bounding box center [274, 212] width 448 height 509
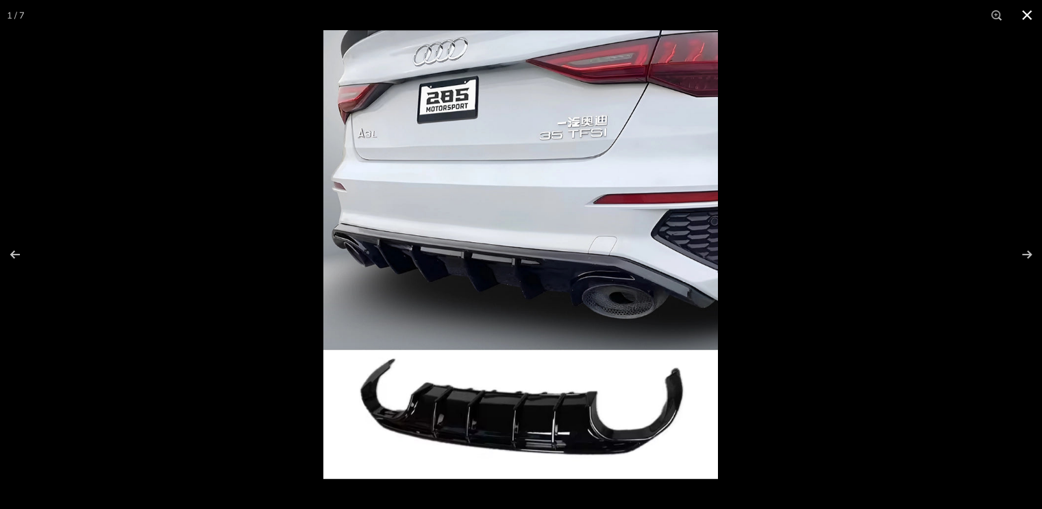
click at [1033, 20] on button at bounding box center [1027, 15] width 30 height 30
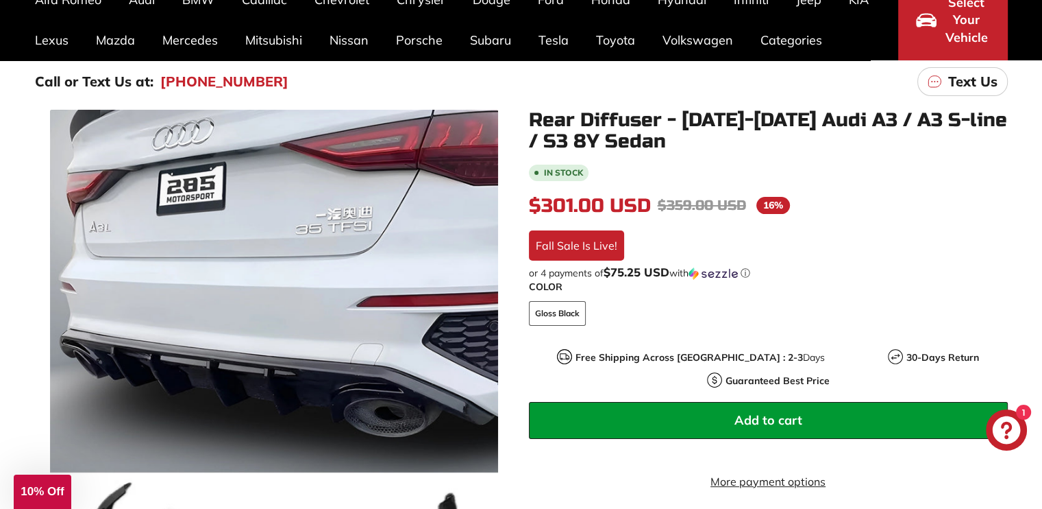
scroll to position [137, 0]
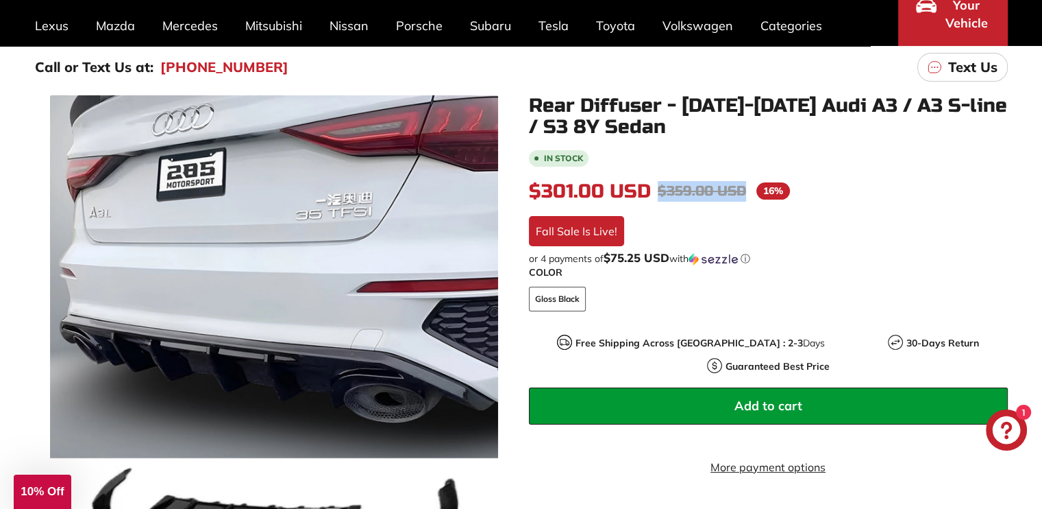
drag, startPoint x: 660, startPoint y: 193, endPoint x: 750, endPoint y: 188, distance: 89.9
click at [750, 188] on span "$359.00 USD $359.00" at bounding box center [705, 191] width 95 height 21
click at [750, 207] on div "In stock $301.00 USD $301.00 Regular price $359.00 USD $359.00 Sale price 16% /…" at bounding box center [768, 311] width 479 height 327
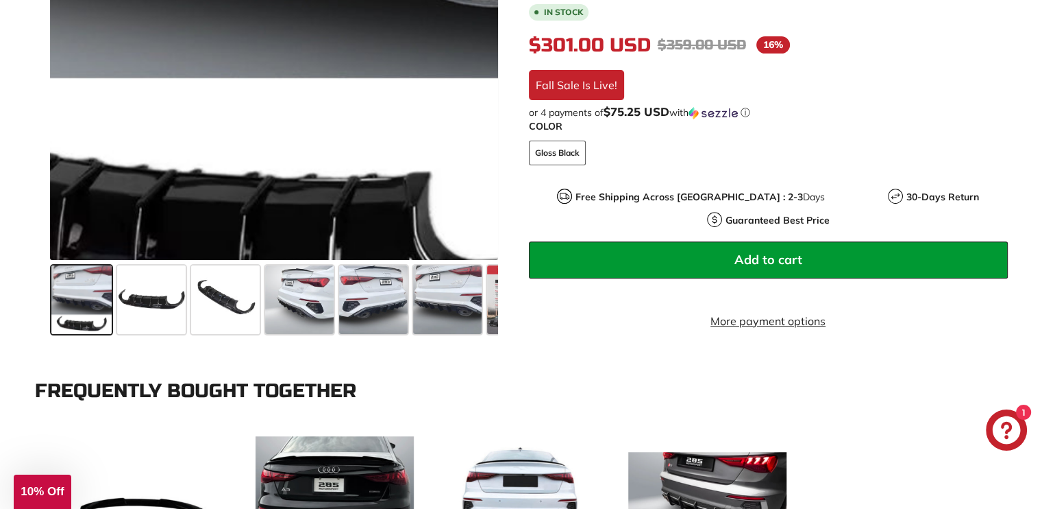
scroll to position [532, 0]
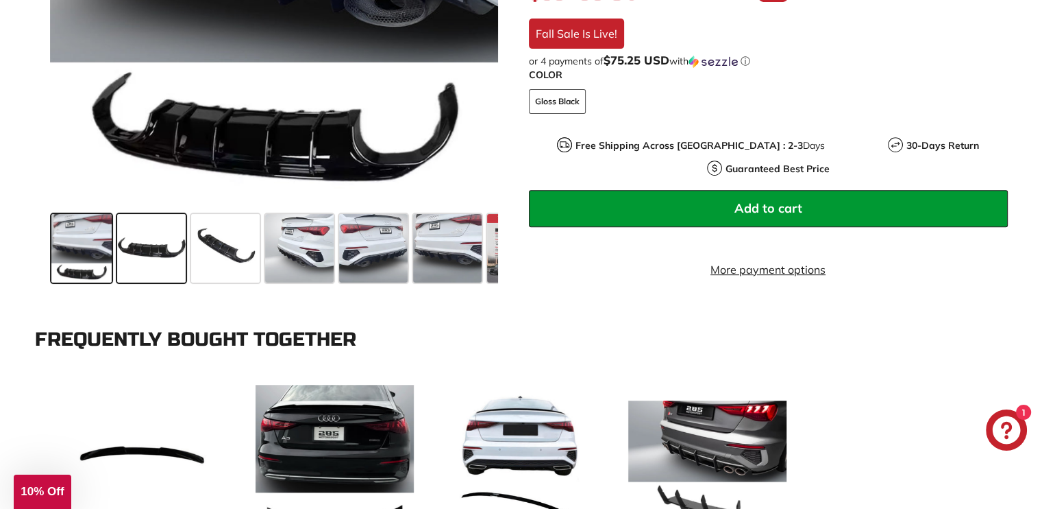
click at [182, 263] on span at bounding box center [151, 248] width 69 height 69
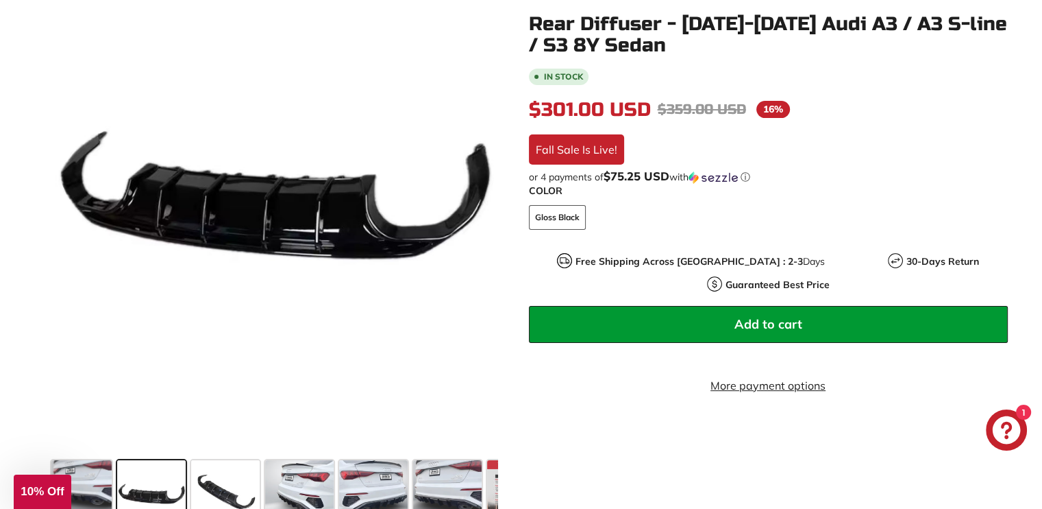
scroll to position [395, 0]
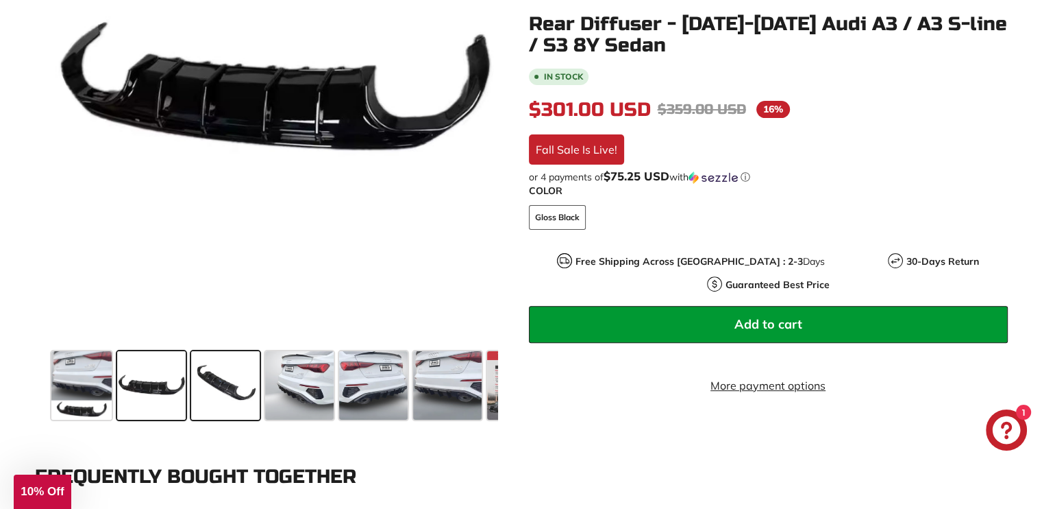
click at [252, 415] on span at bounding box center [225, 385] width 69 height 69
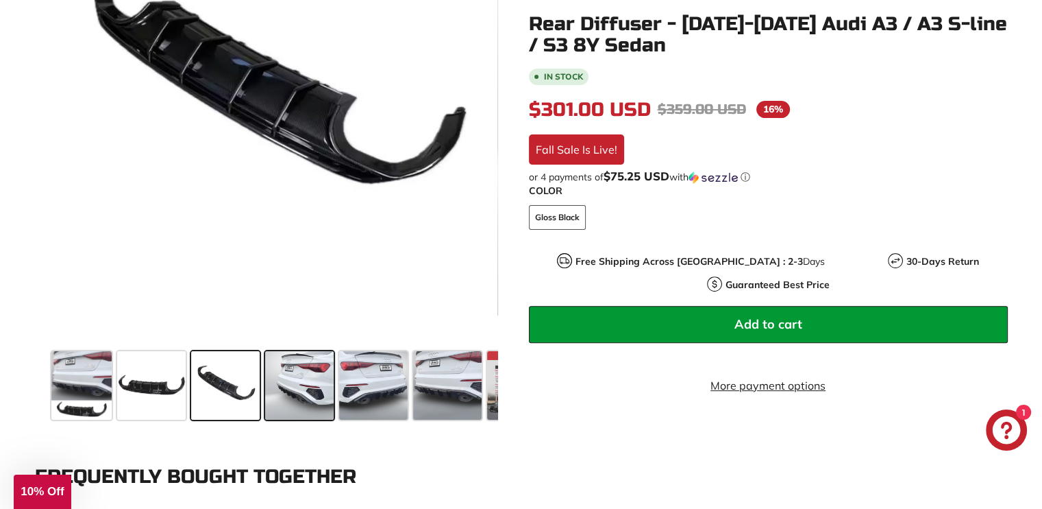
click at [290, 392] on span at bounding box center [299, 385] width 69 height 69
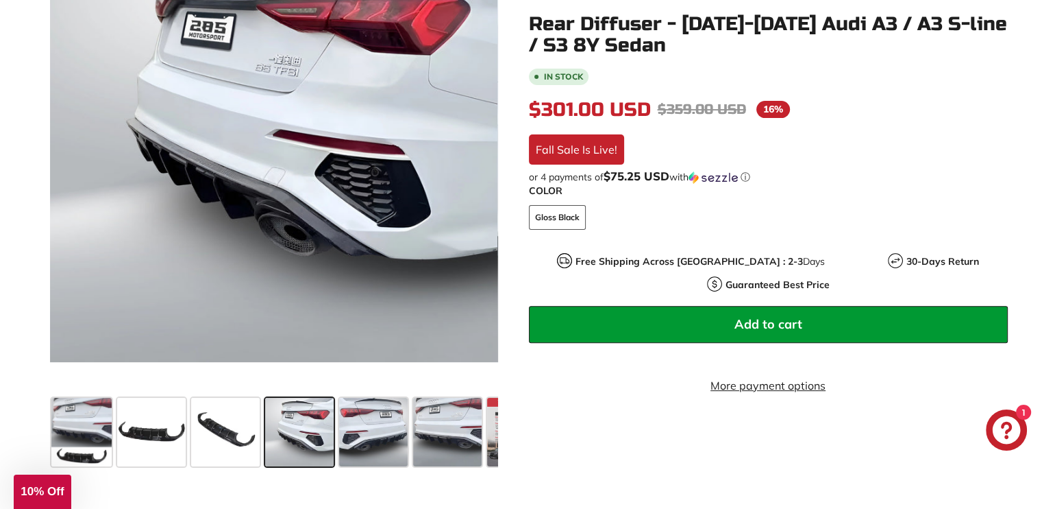
scroll to position [327, 0]
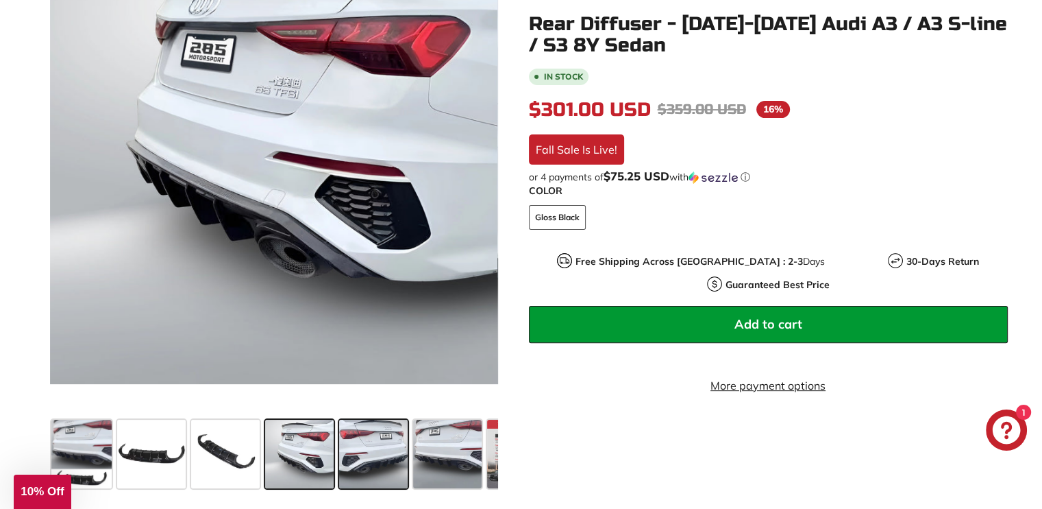
click at [356, 453] on span at bounding box center [373, 453] width 69 height 69
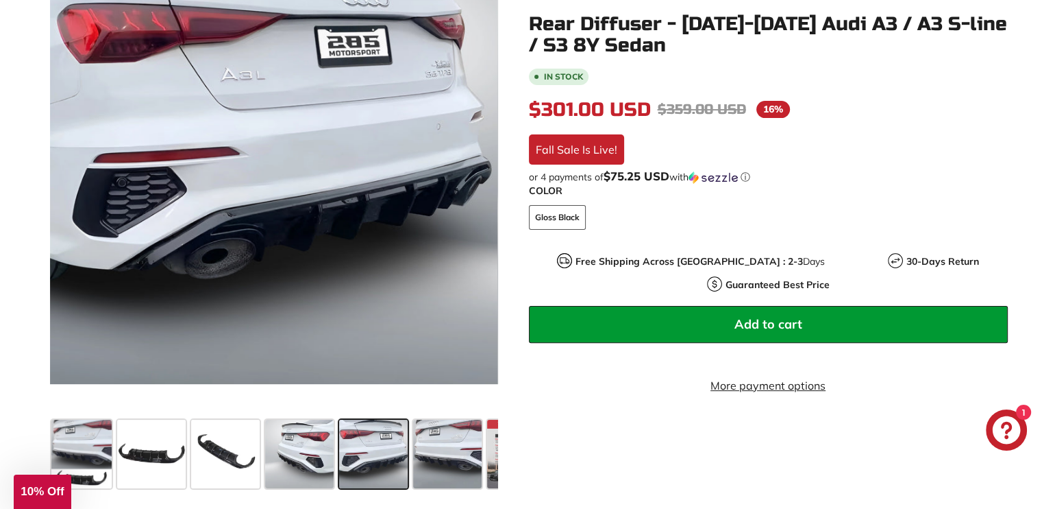
click at [397, 452] on span at bounding box center [373, 453] width 69 height 69
click at [437, 447] on span at bounding box center [447, 453] width 69 height 69
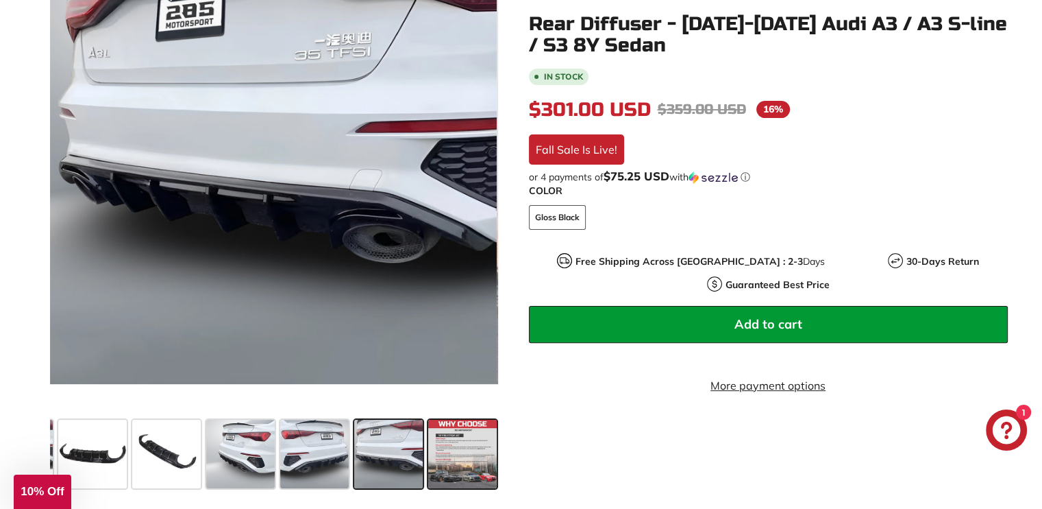
scroll to position [0, 60]
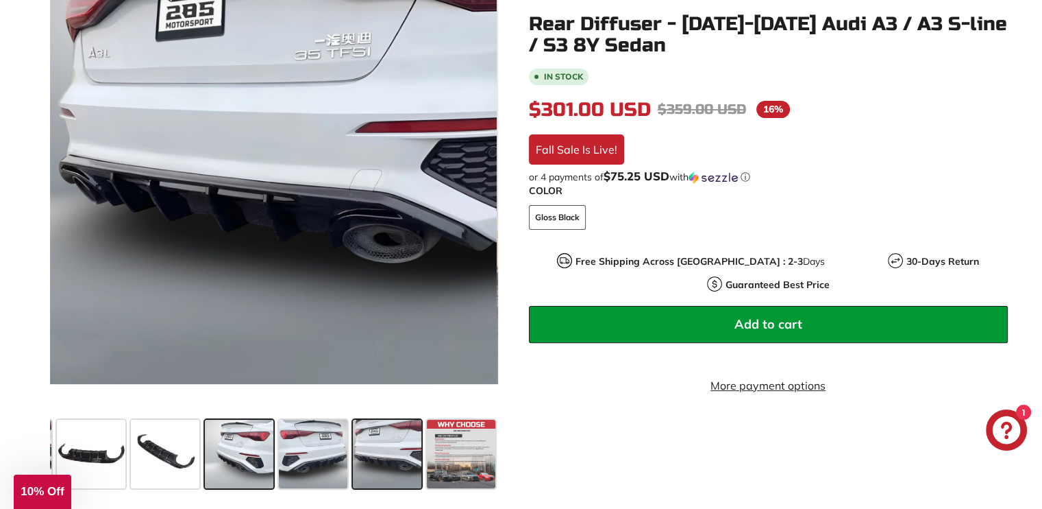
click at [219, 443] on span at bounding box center [239, 453] width 69 height 69
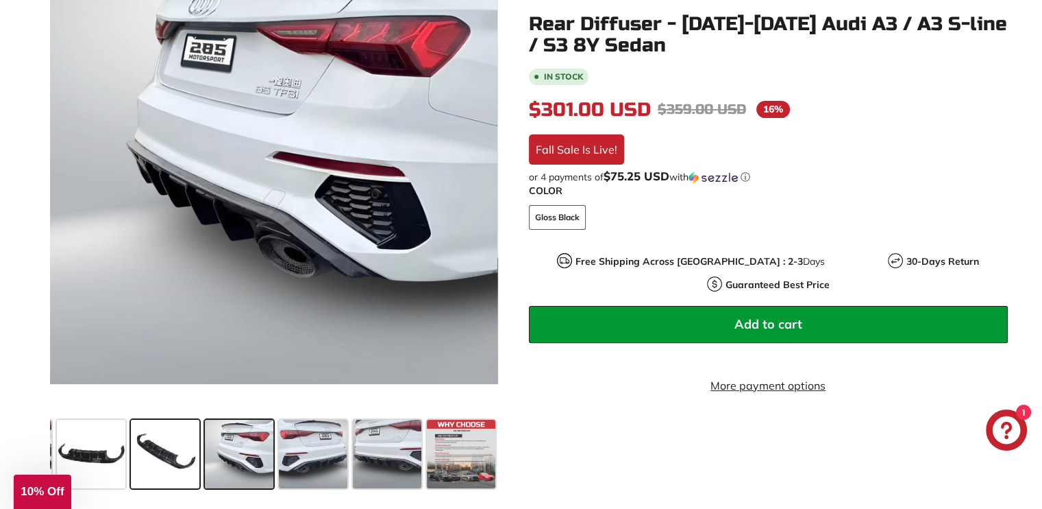
click at [137, 445] on span at bounding box center [165, 453] width 69 height 69
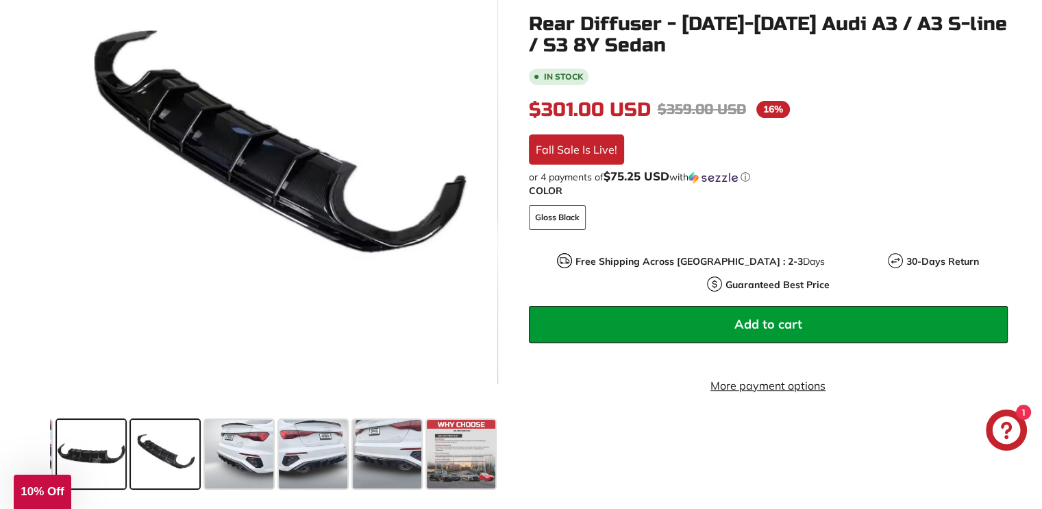
click at [93, 452] on span at bounding box center [91, 453] width 69 height 69
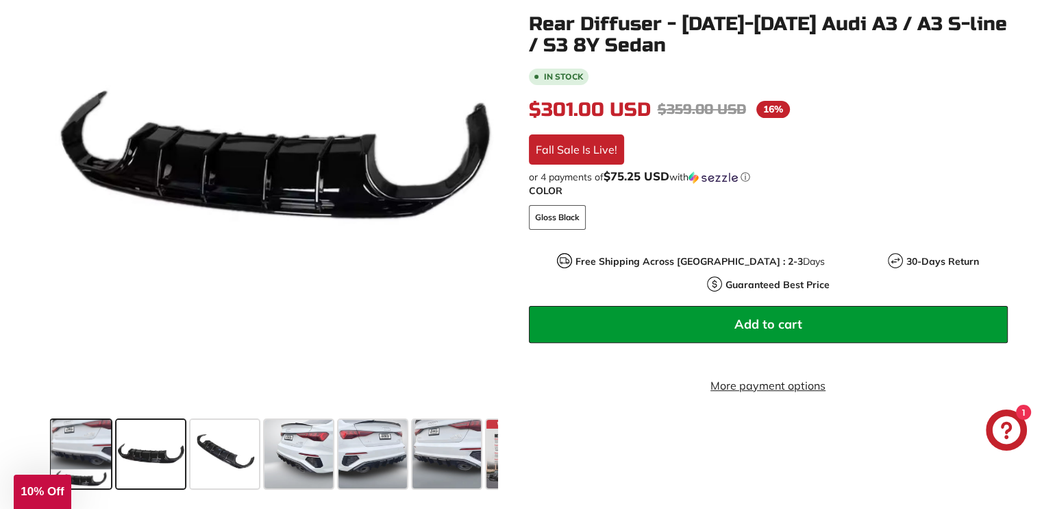
scroll to position [0, 0]
click at [56, 445] on span at bounding box center [81, 453] width 60 height 69
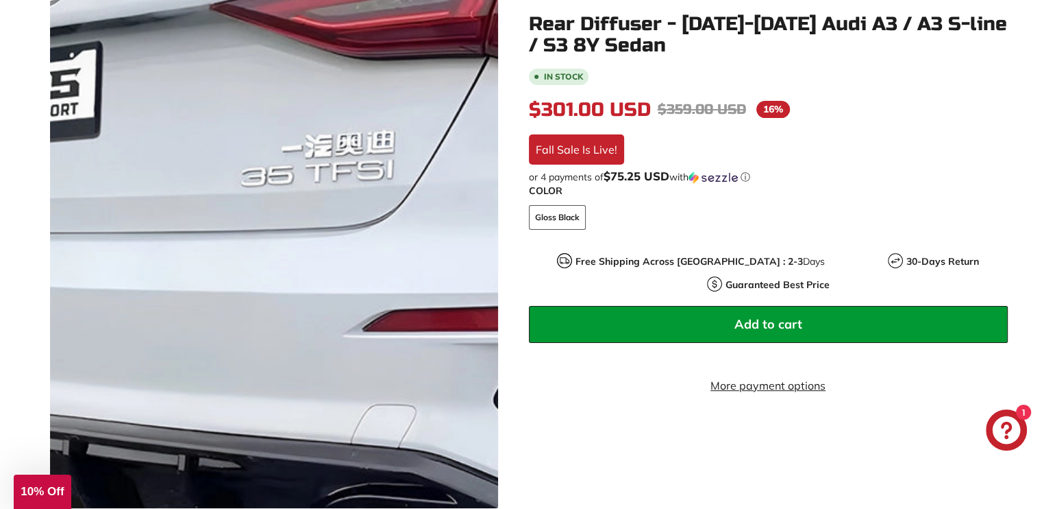
scroll to position [274, 0]
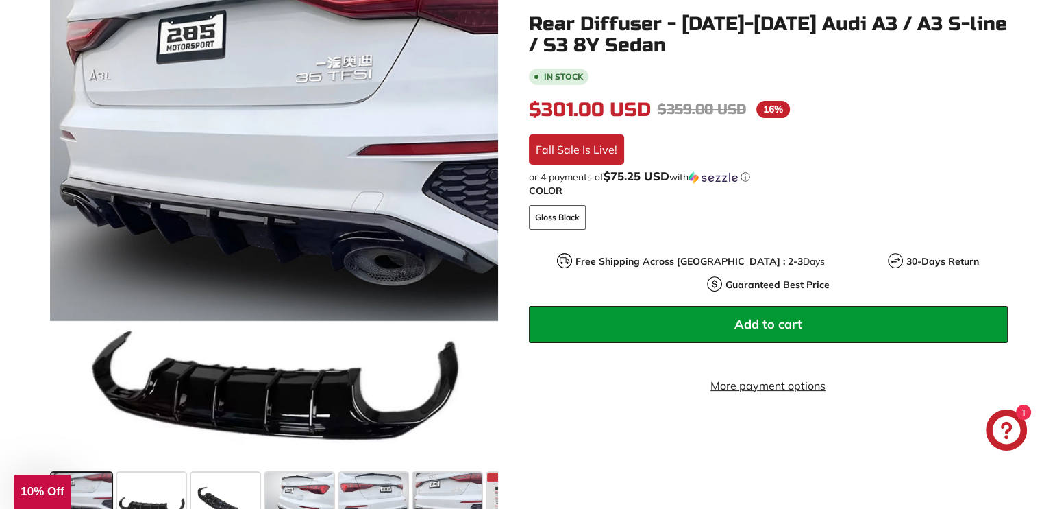
drag, startPoint x: 443, startPoint y: 177, endPoint x: 554, endPoint y: 169, distance: 112.1
